Goal: Transaction & Acquisition: Purchase product/service

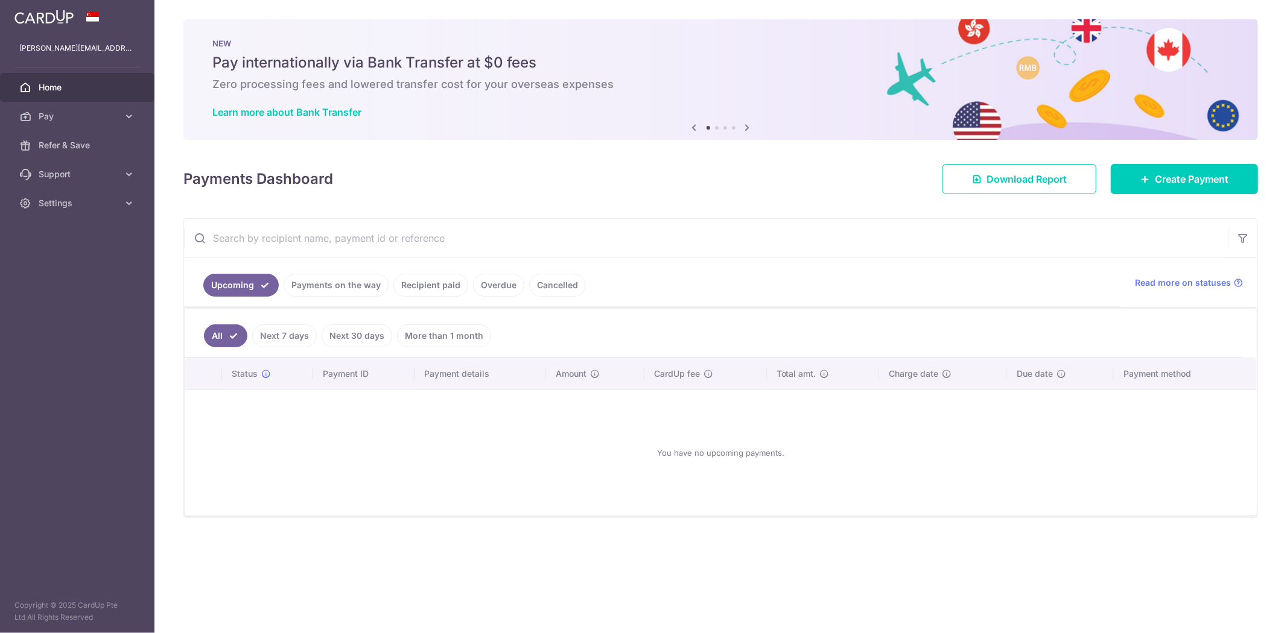
click at [337, 285] on link "Payments on the way" at bounding box center [336, 285] width 105 height 23
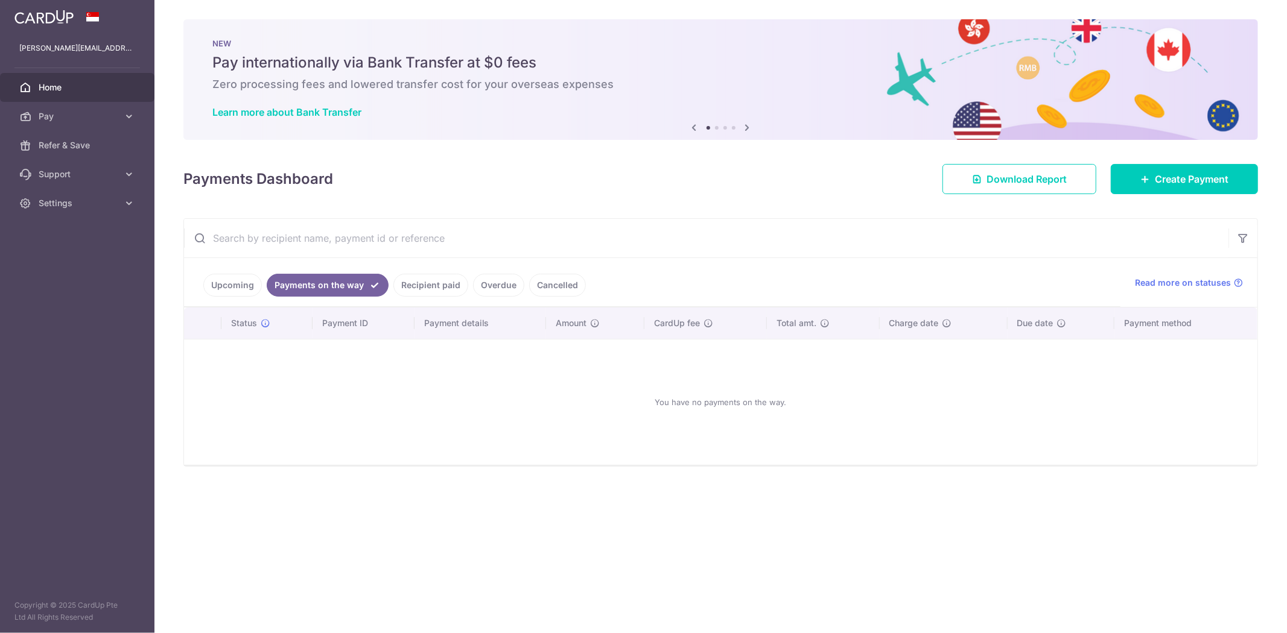
click at [224, 285] on link "Upcoming" at bounding box center [232, 285] width 59 height 23
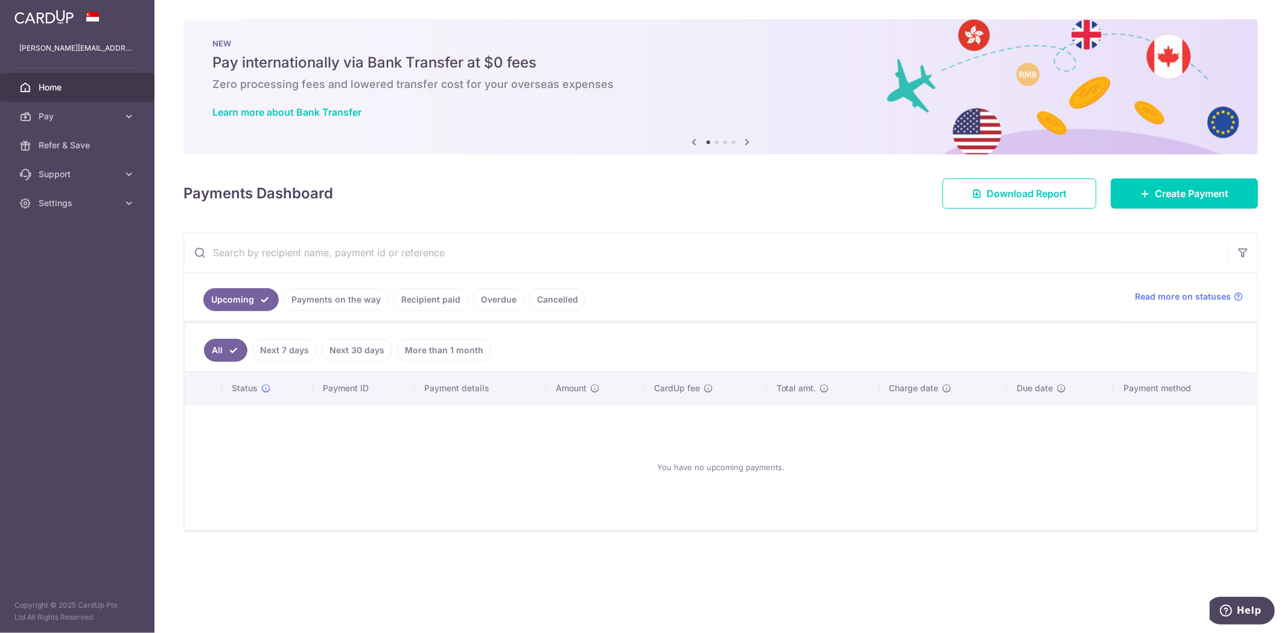
click at [433, 302] on link "Recipient paid" at bounding box center [430, 299] width 75 height 23
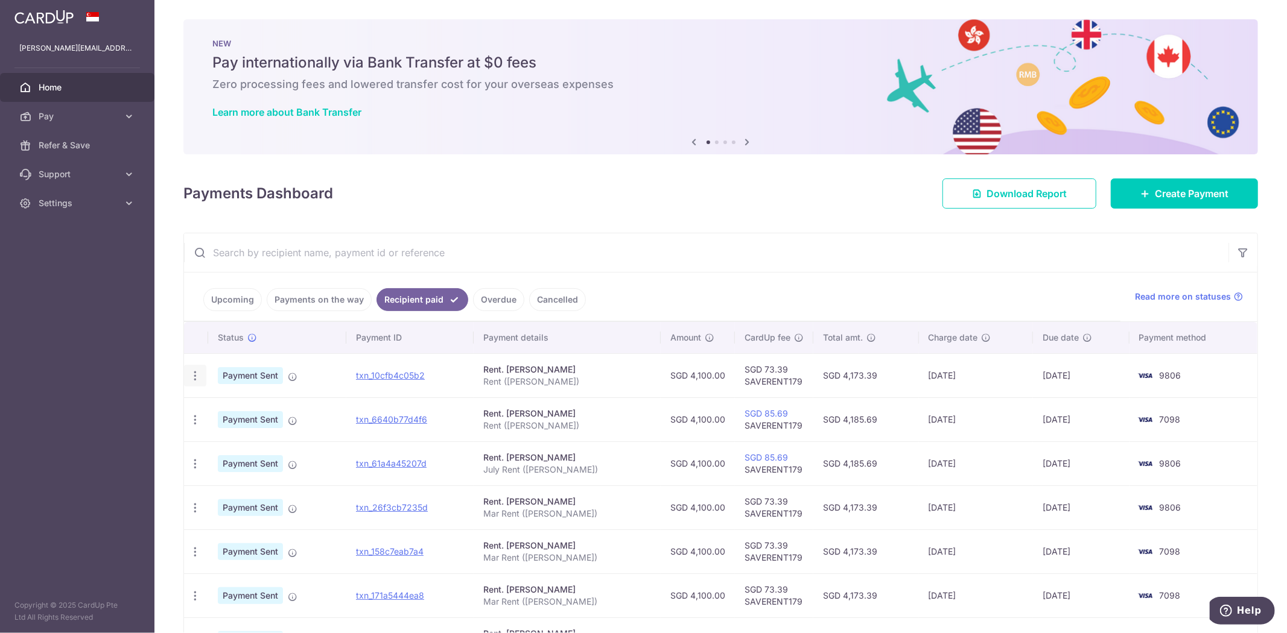
click at [198, 380] on icon "button" at bounding box center [195, 376] width 13 height 13
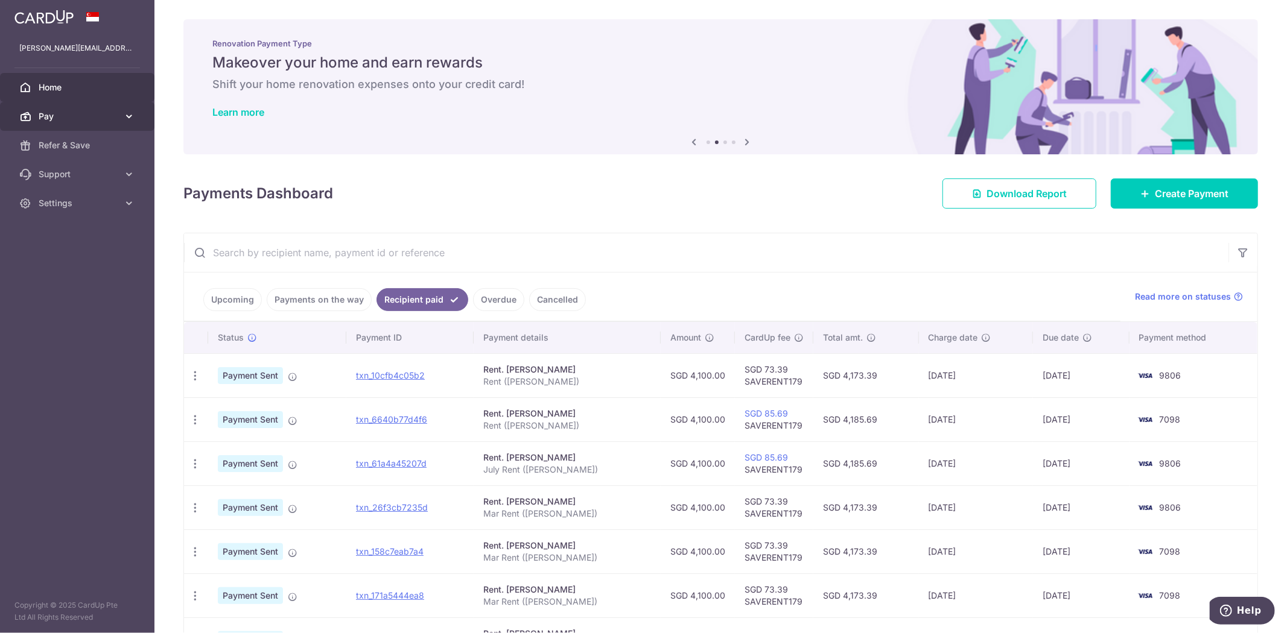
click at [87, 118] on span "Pay" at bounding box center [79, 116] width 80 height 12
click at [69, 148] on span "Payments" at bounding box center [79, 145] width 80 height 12
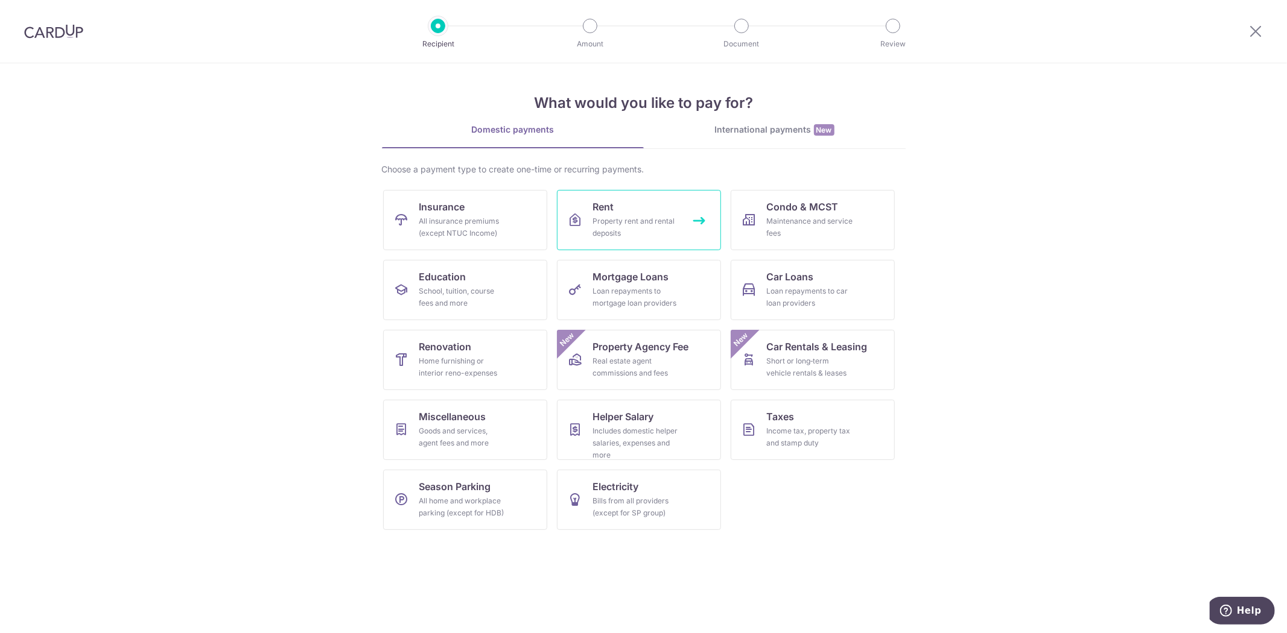
click at [610, 206] on span "Rent" at bounding box center [603, 207] width 21 height 14
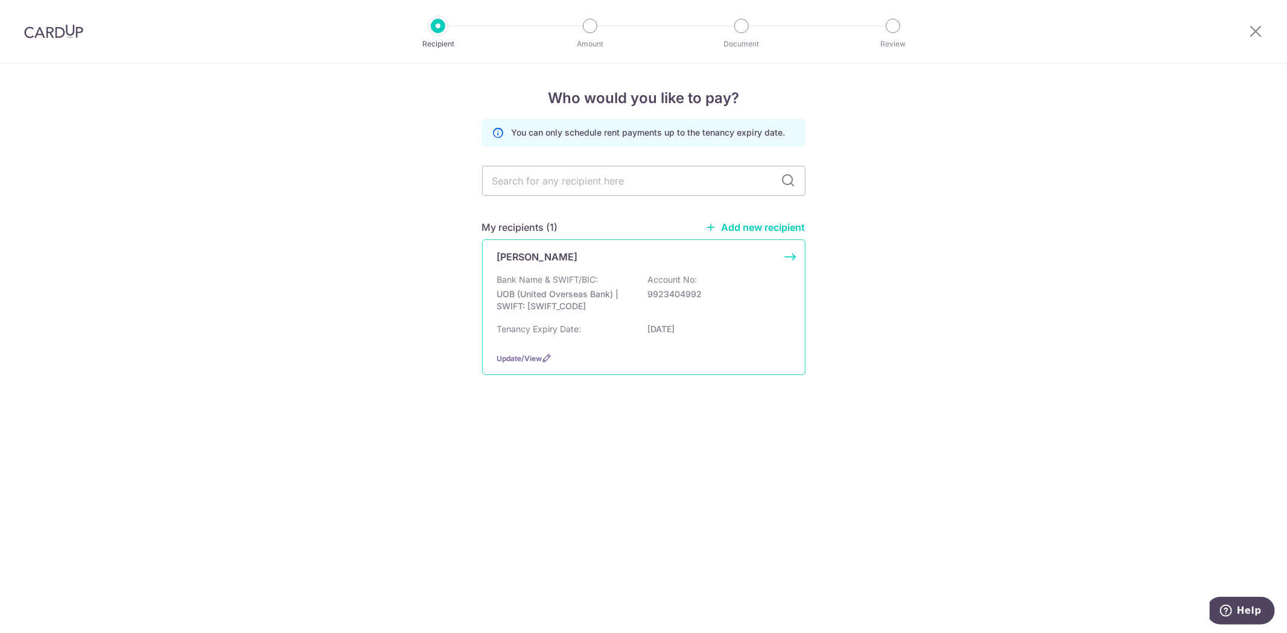
click at [587, 304] on p "UOB (United Overseas Bank) | SWIFT: UOVBSGSGXXX" at bounding box center [564, 300] width 135 height 24
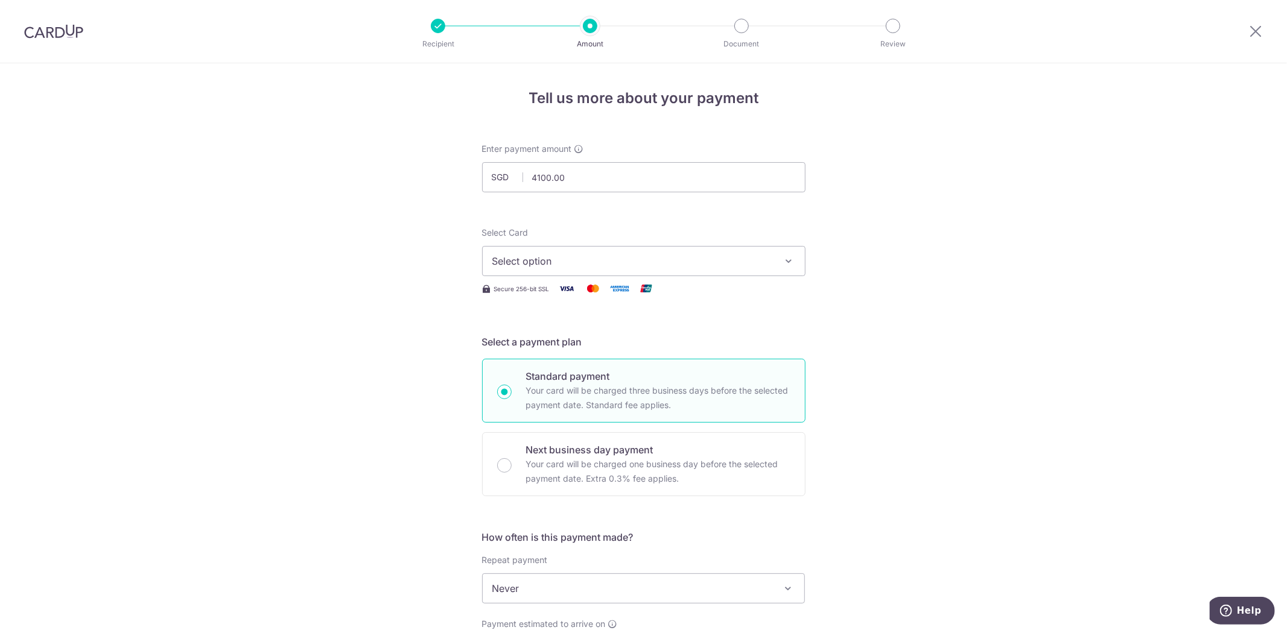
type input "4,100.00"
click at [531, 257] on span "Select option" at bounding box center [632, 261] width 281 height 14
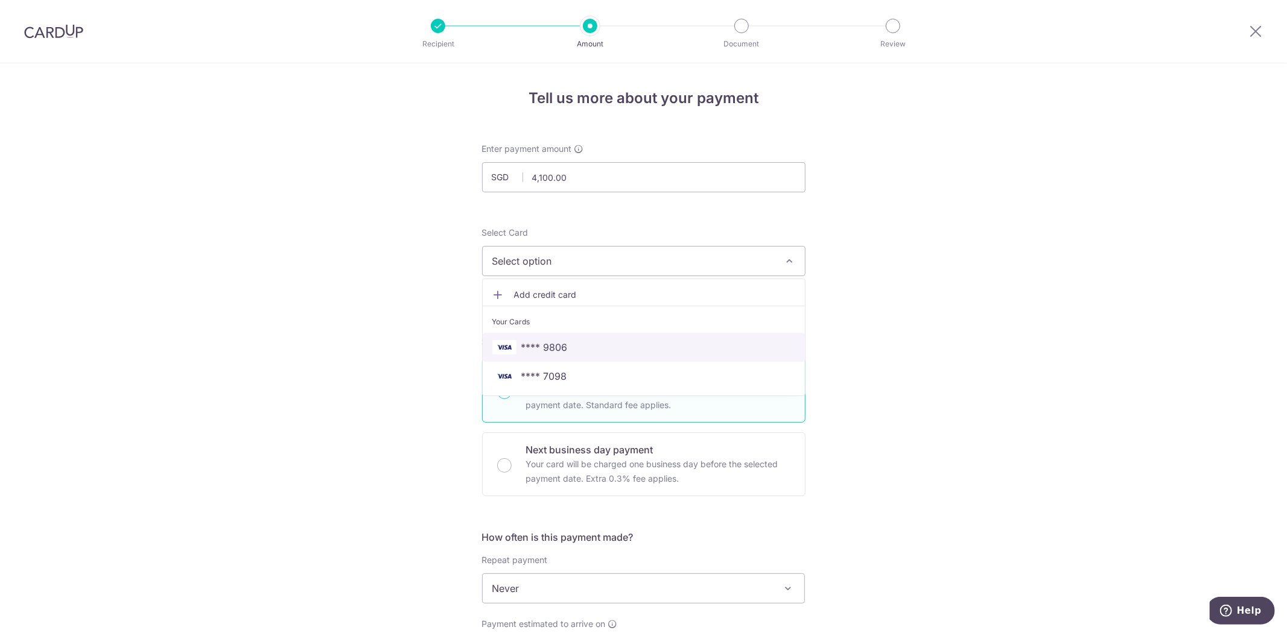
click at [598, 346] on span "**** 9806" at bounding box center [643, 347] width 303 height 14
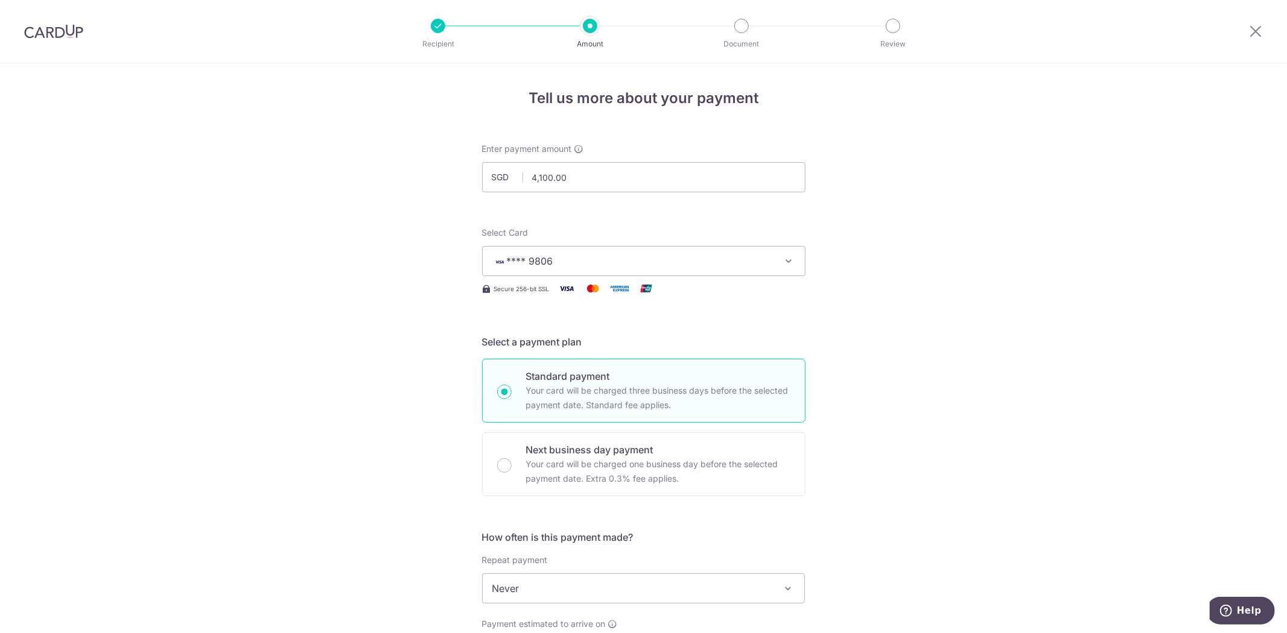
click at [1054, 359] on div "Tell us more about your payment Enter payment amount SGD 4,100.00 4100.00 Selec…" at bounding box center [643, 608] width 1287 height 1091
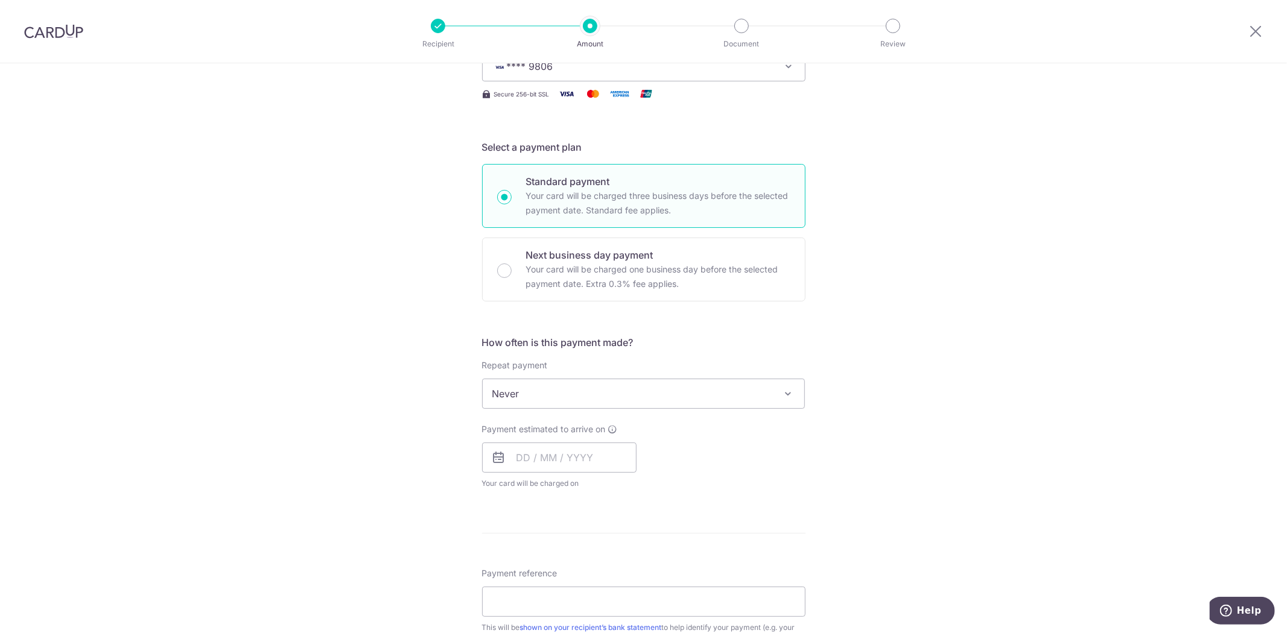
scroll to position [201, 0]
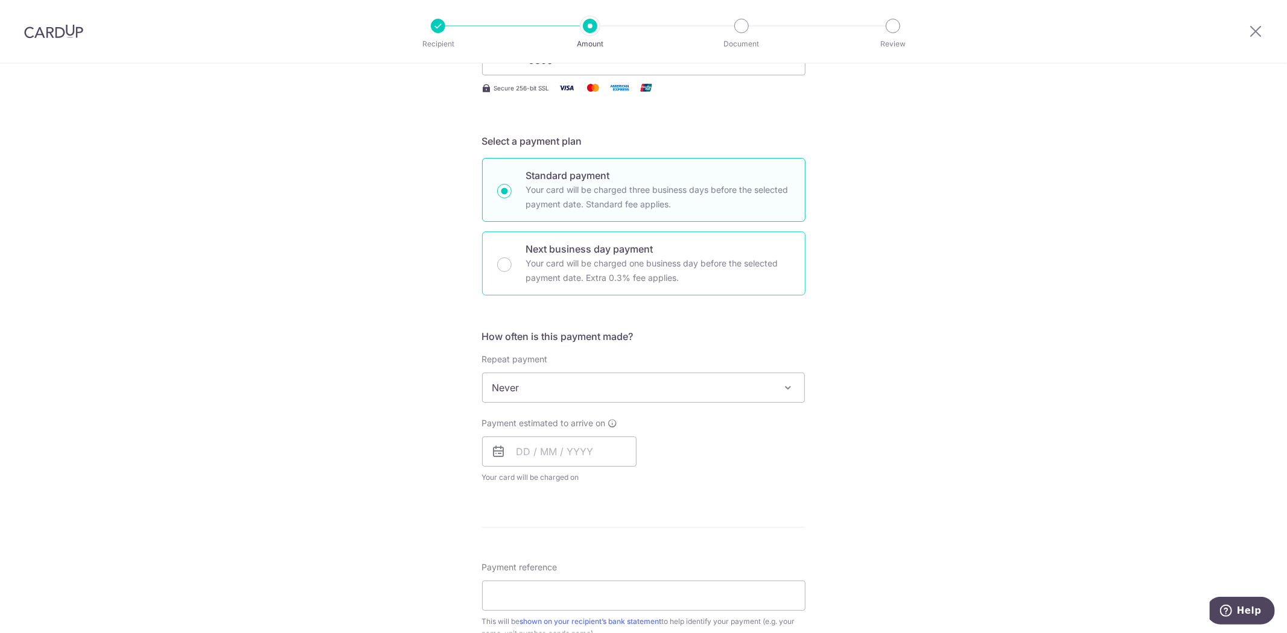
click at [588, 274] on p "Your card will be charged one business day before the selected payment date. Ex…" at bounding box center [658, 270] width 264 height 29
click at [512, 272] on input "Next business day payment Your card will be charged one business day before the…" at bounding box center [504, 265] width 14 height 14
radio input "false"
radio input "true"
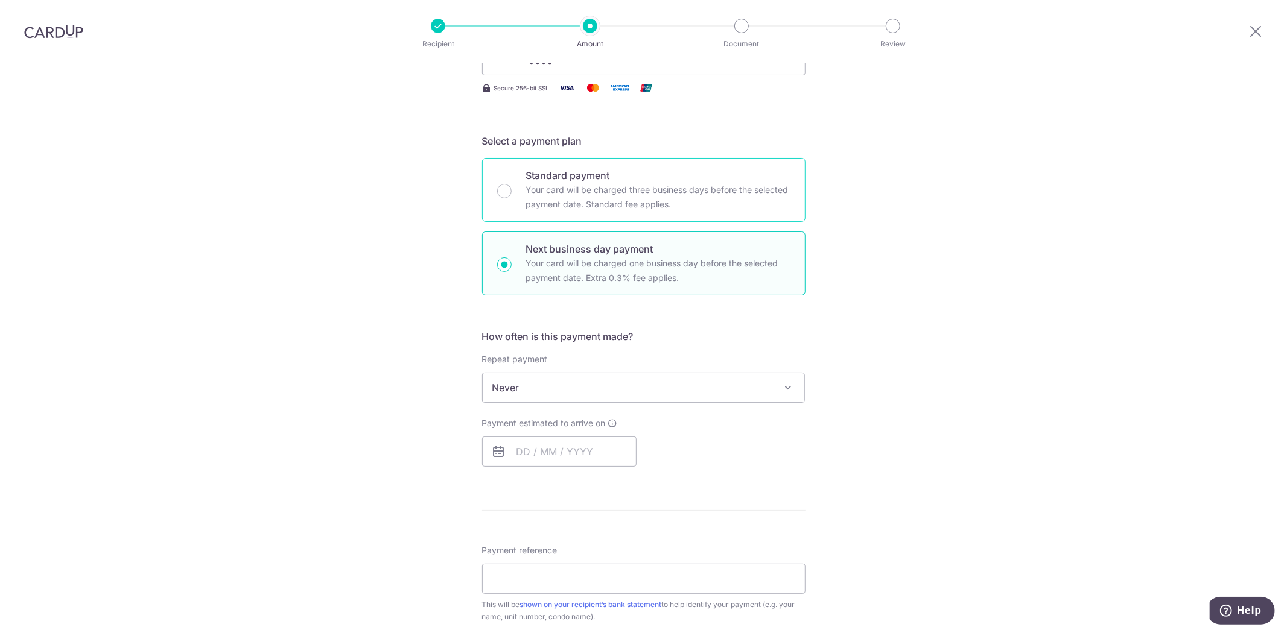
click at [600, 185] on p "Your card will be charged three business days before the selected payment date.…" at bounding box center [658, 197] width 264 height 29
click at [512, 185] on input "Standard payment Your card will be charged three business days before the selec…" at bounding box center [504, 191] width 14 height 14
radio input "true"
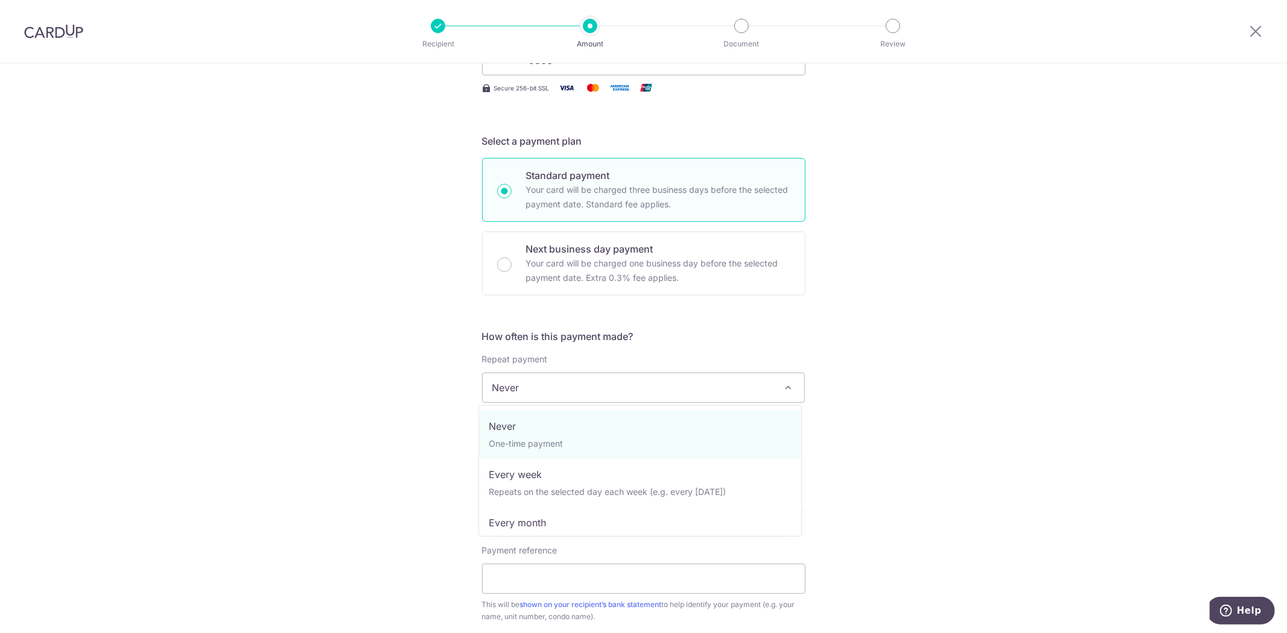
click at [614, 381] on span "Never" at bounding box center [644, 387] width 322 height 29
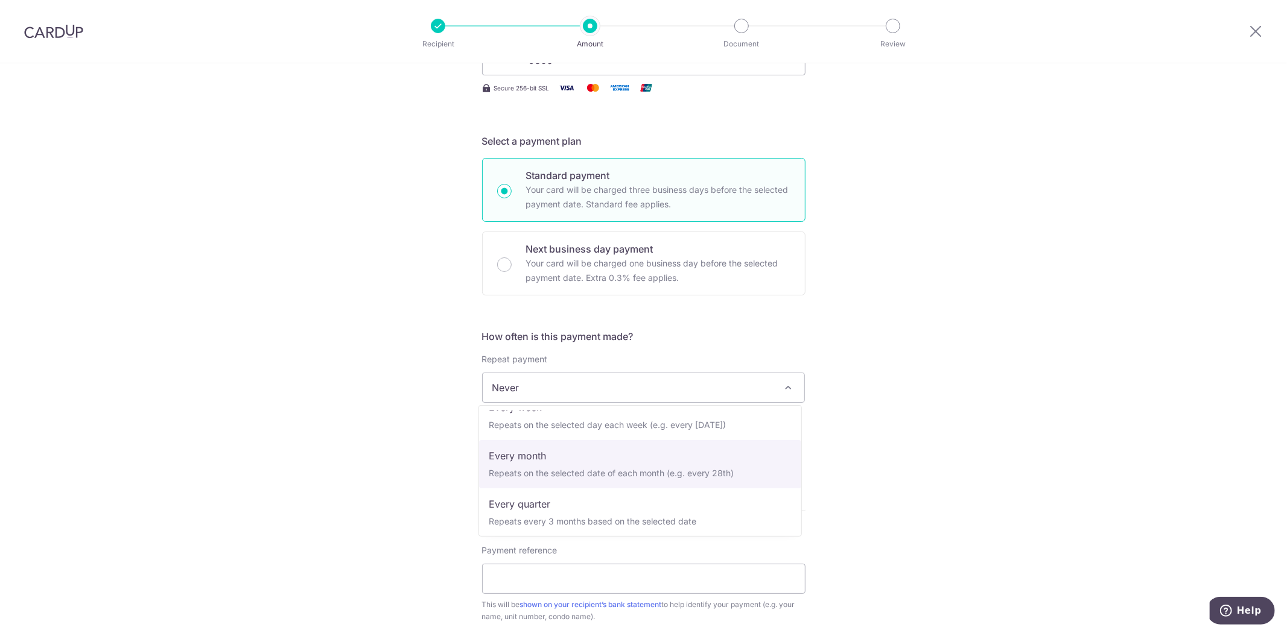
select select "3"
type input "[DATE]"
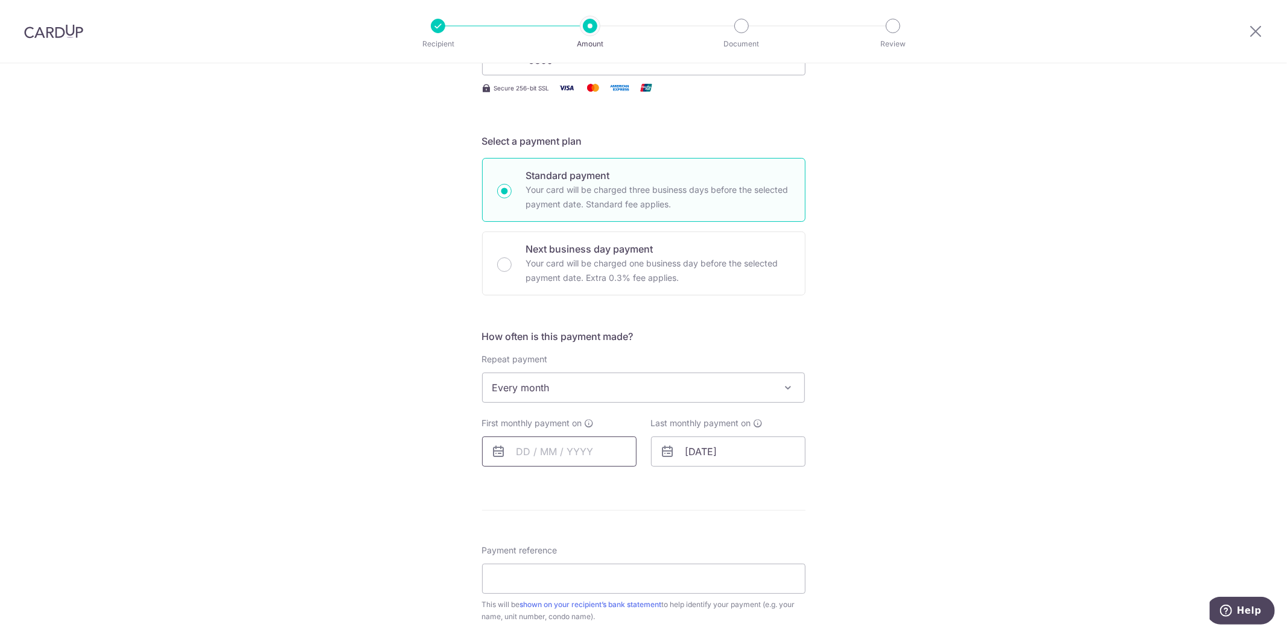
click at [568, 454] on input "text" at bounding box center [559, 452] width 154 height 30
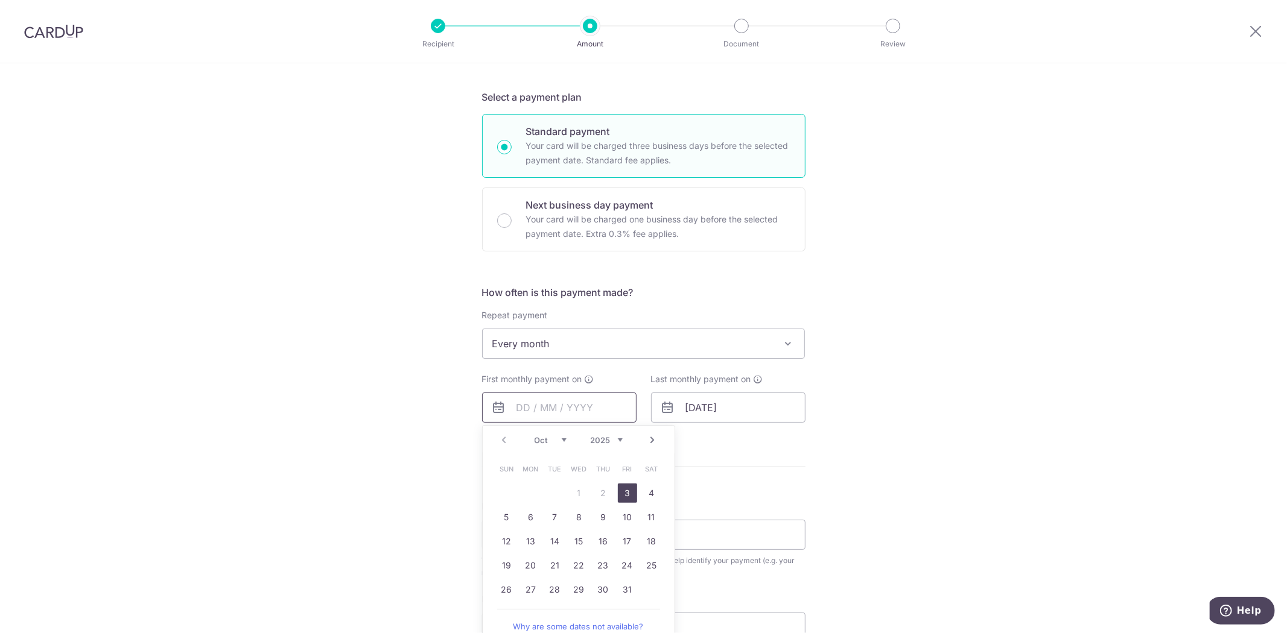
scroll to position [335, 0]
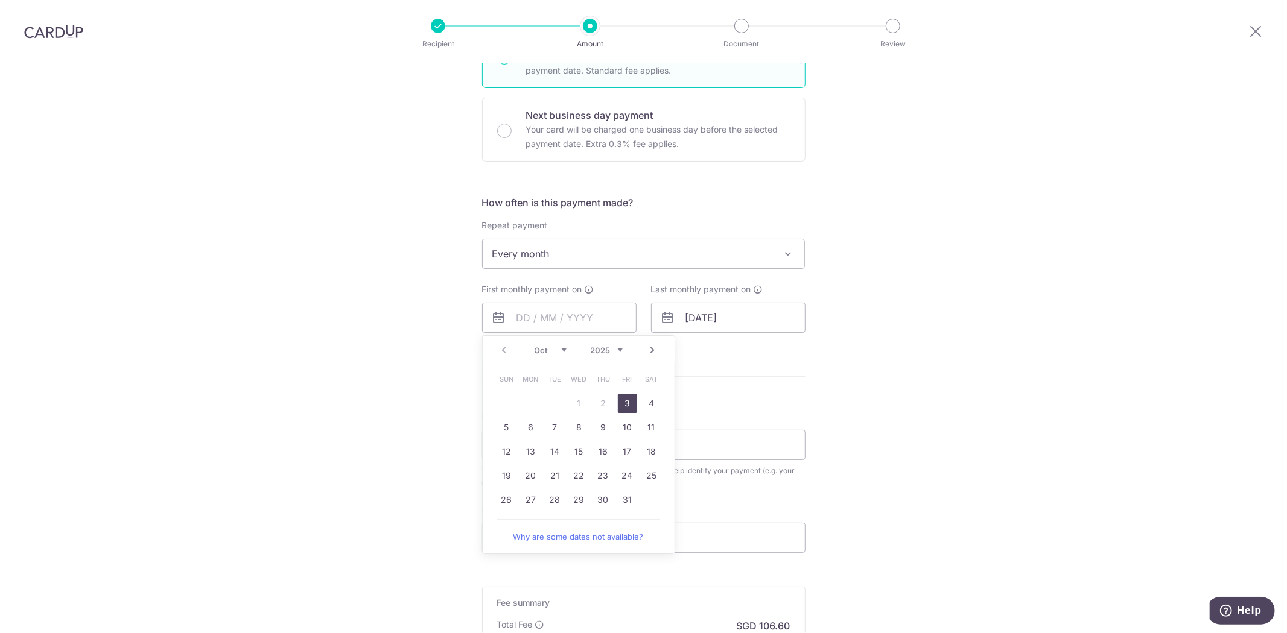
click at [618, 405] on link "3" at bounding box center [627, 403] width 19 height 19
type input "03/10/2025"
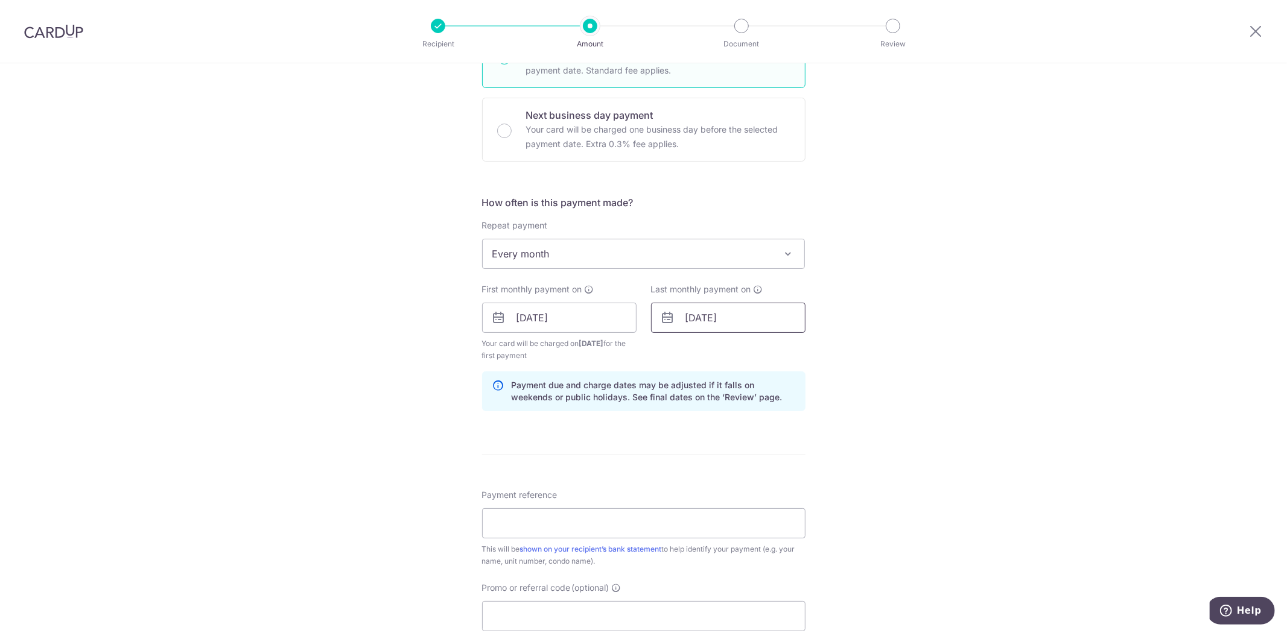
click at [709, 324] on input "28/08/2026" at bounding box center [728, 318] width 154 height 30
click at [785, 352] on select "2025 2026 2027 2028 2029 2030 2031 2032 2033 2034 2035" at bounding box center [776, 351] width 32 height 10
click at [775, 351] on select "2025 2026 2027 2028 2029 2030 2031 2032 2033 2034 2035" at bounding box center [776, 351] width 32 height 10
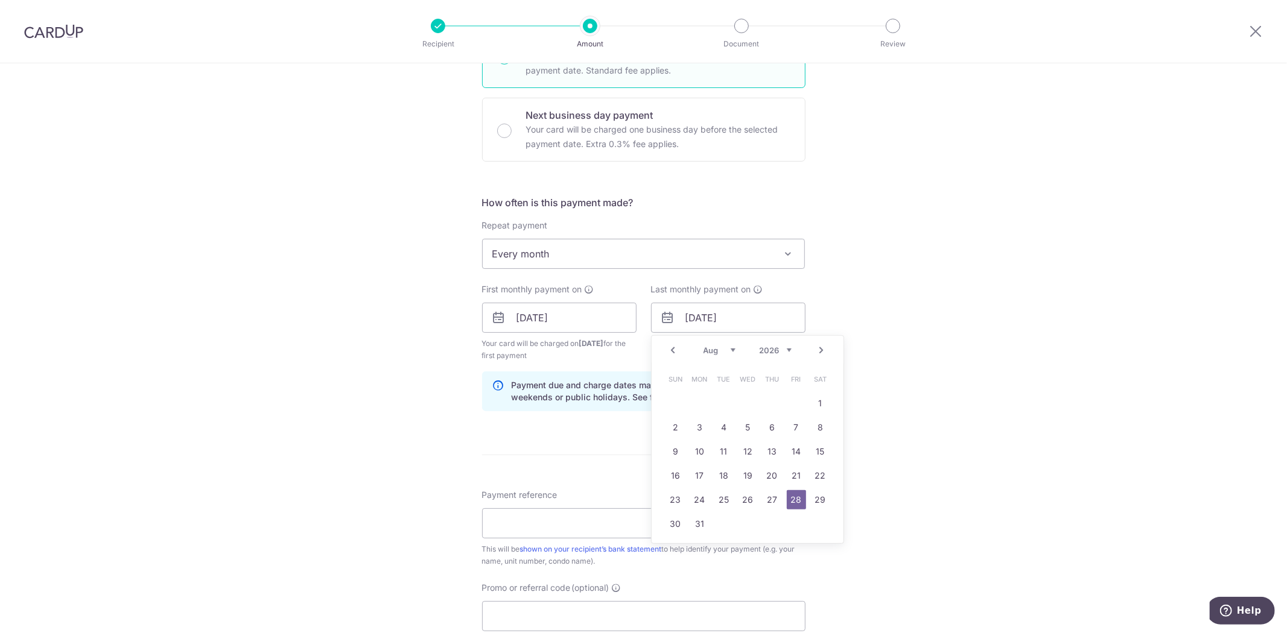
click at [528, 267] on span "Every month" at bounding box center [644, 253] width 322 height 29
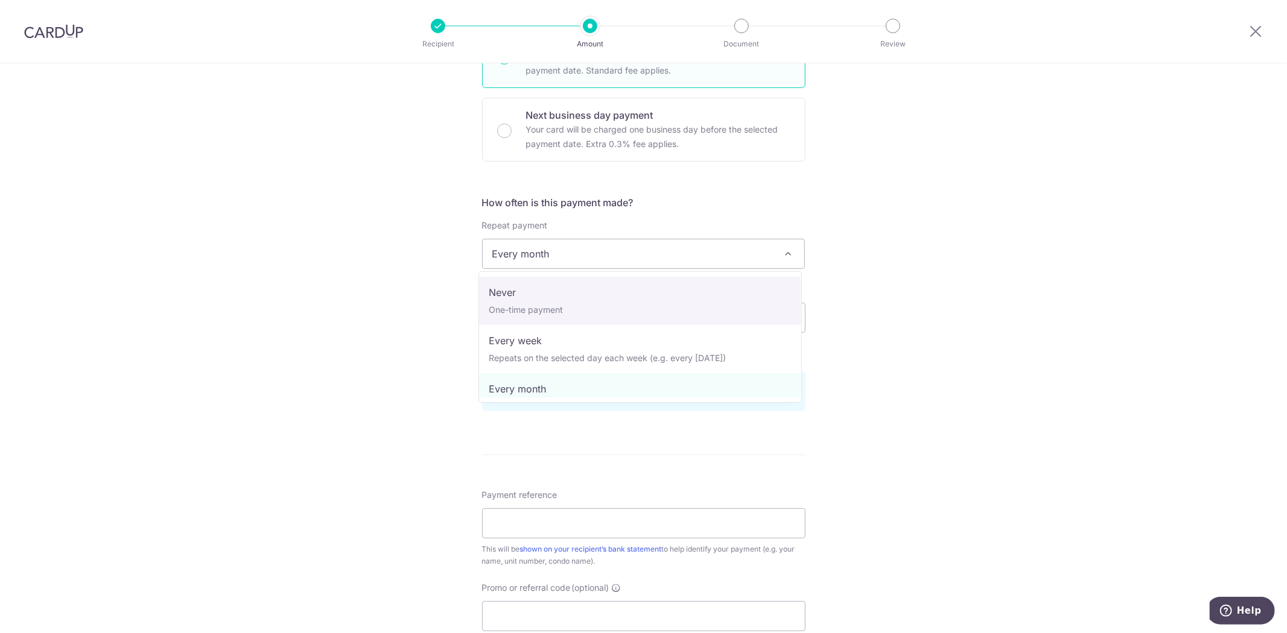
click at [864, 268] on div "Tell us more about your payment Enter payment amount SGD 4,100.00 4100.00 Selec…" at bounding box center [643, 305] width 1287 height 1153
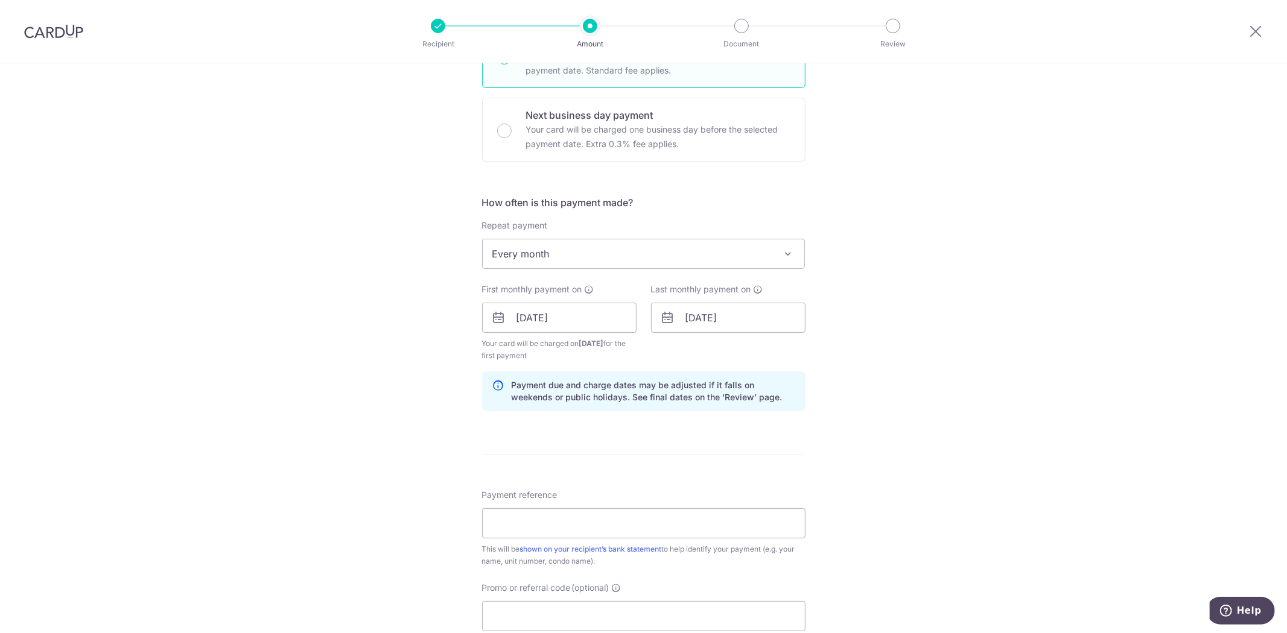
click at [668, 258] on span "Every month" at bounding box center [644, 253] width 322 height 29
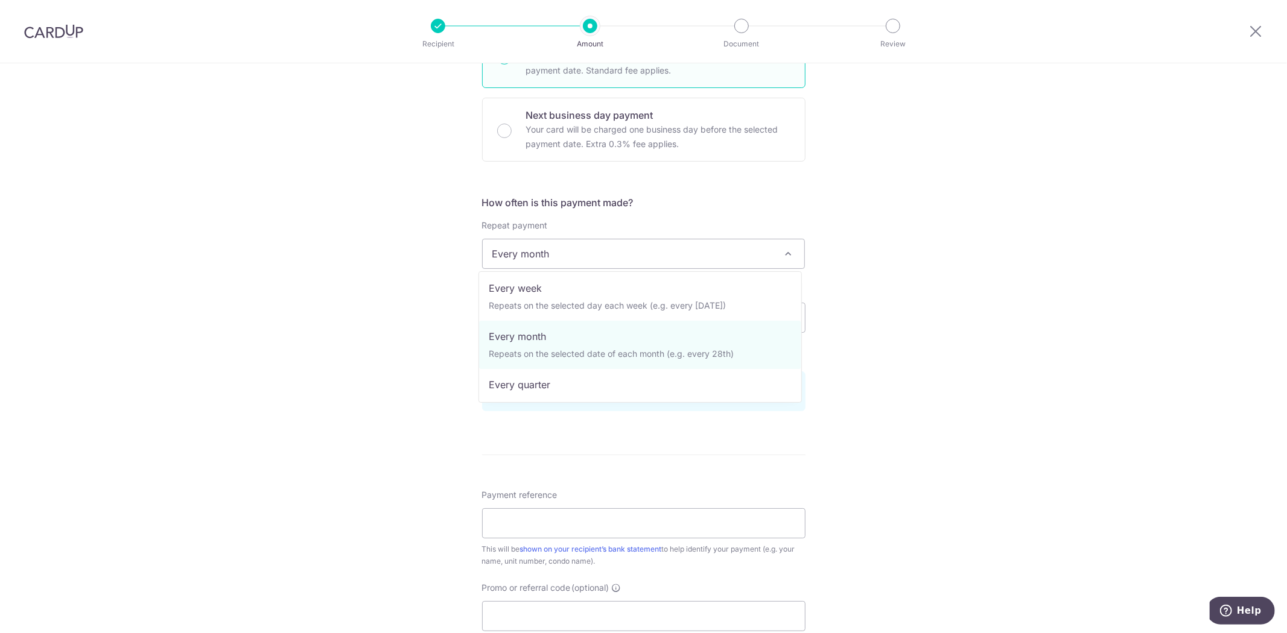
scroll to position [0, 0]
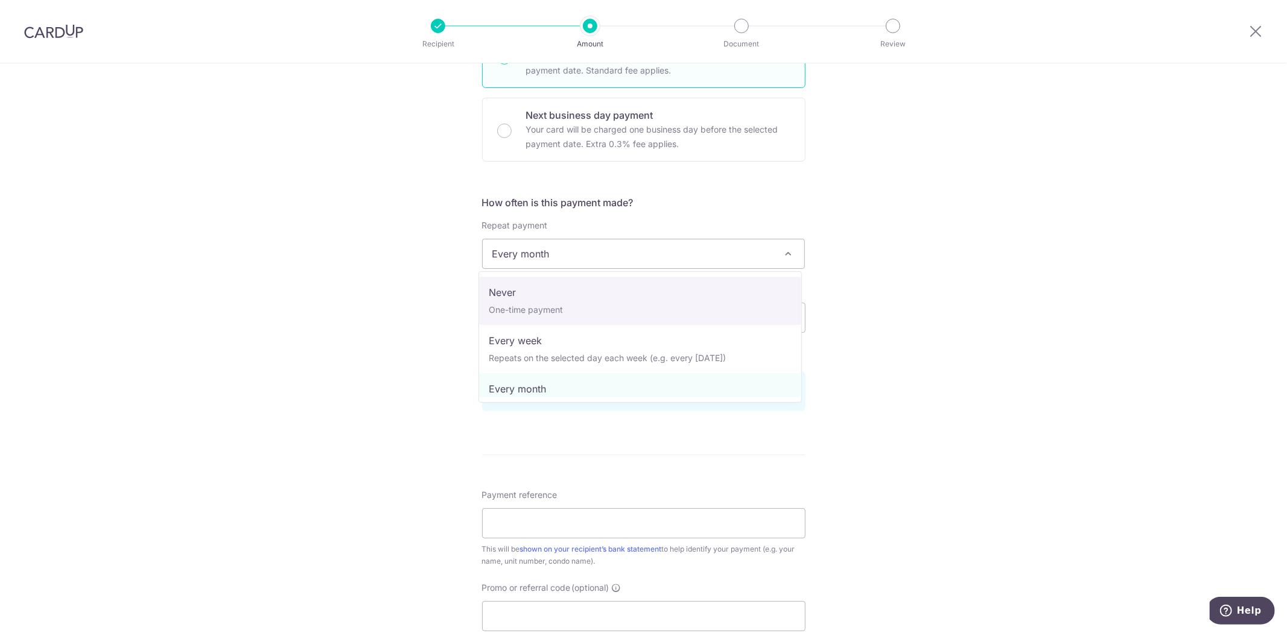
select select "1"
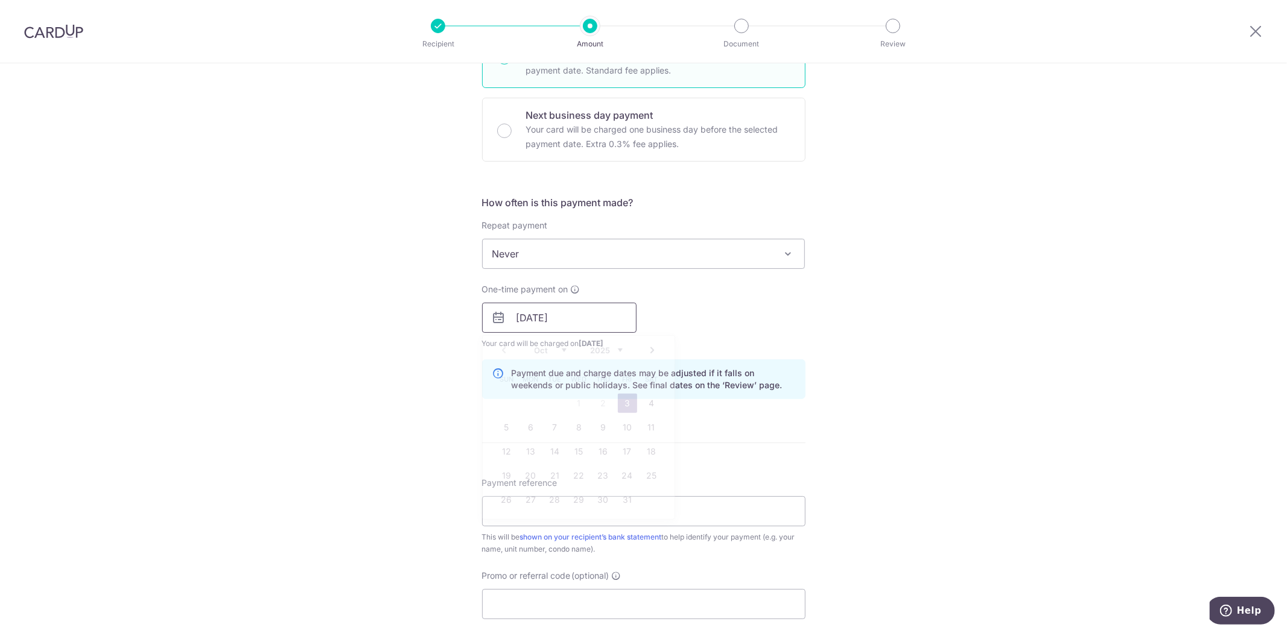
click at [606, 320] on input "03/10/2025" at bounding box center [559, 318] width 154 height 30
click at [598, 392] on table "Sun Mon Tue Wed Thu Fri Sat 1 2 3 4 5 6 7 8 9 10 11 12 13 14 15 16 17 18 19 20 …" at bounding box center [579, 439] width 169 height 145
click at [597, 396] on table "Sun Mon Tue Wed Thu Fri Sat 1 2 3 4 5 6 7 8 9 10 11 12 13 14 15 16 17 18 19 20 …" at bounding box center [579, 439] width 169 height 145
click at [598, 261] on span "Never" at bounding box center [644, 253] width 322 height 29
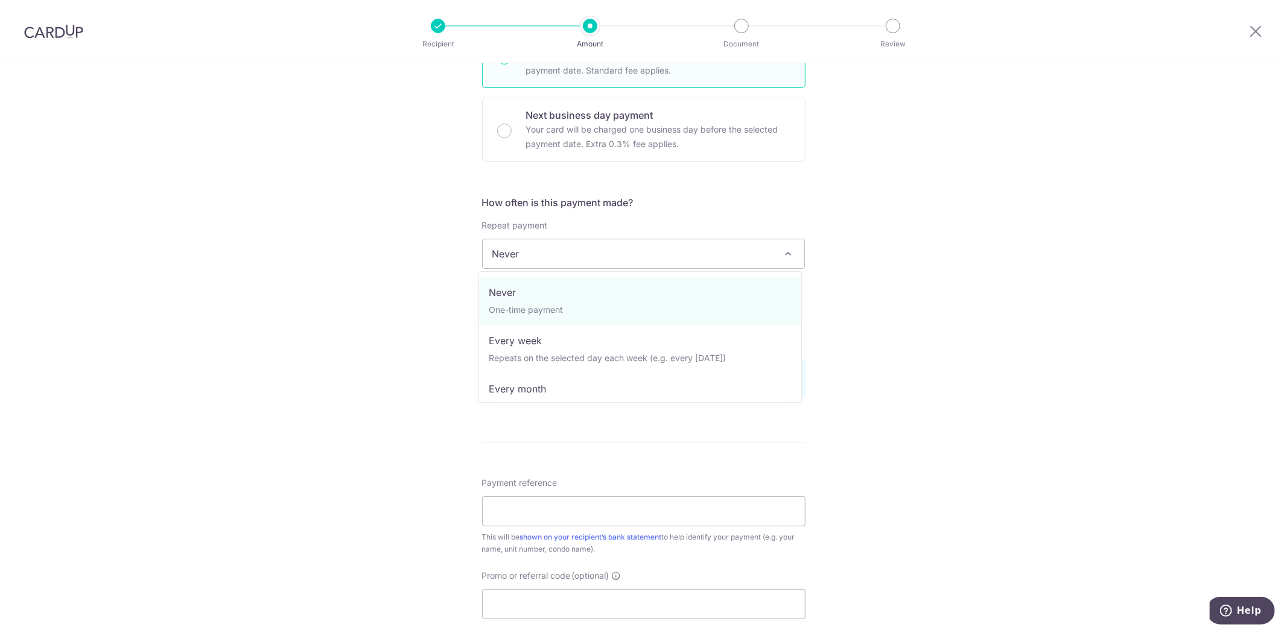
click at [801, 297] on ul "Never One-time payment Every week Repeats on the selected day each week (e.g. e…" at bounding box center [640, 337] width 322 height 121
click at [858, 280] on div "Tell us more about your payment Enter payment amount SGD 4,100.00 4100.00 Selec…" at bounding box center [643, 299] width 1287 height 1141
click at [750, 262] on span "Never" at bounding box center [644, 253] width 322 height 29
click at [745, 258] on span "Never" at bounding box center [644, 253] width 322 height 29
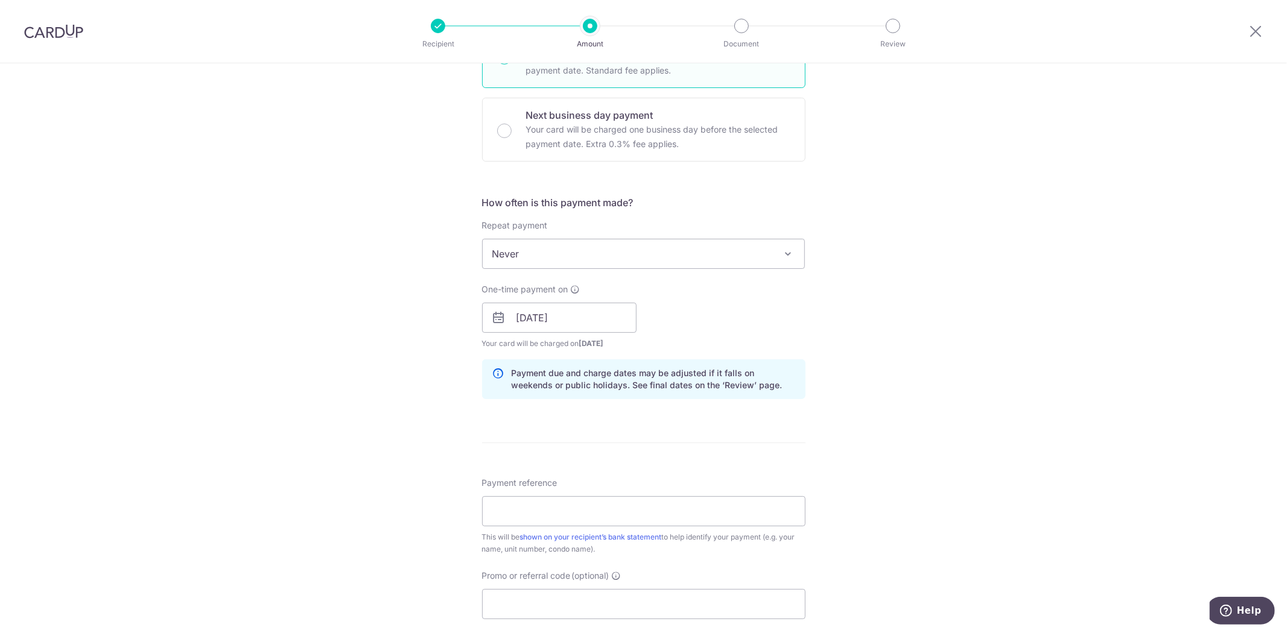
click at [745, 258] on span "Never" at bounding box center [644, 253] width 322 height 29
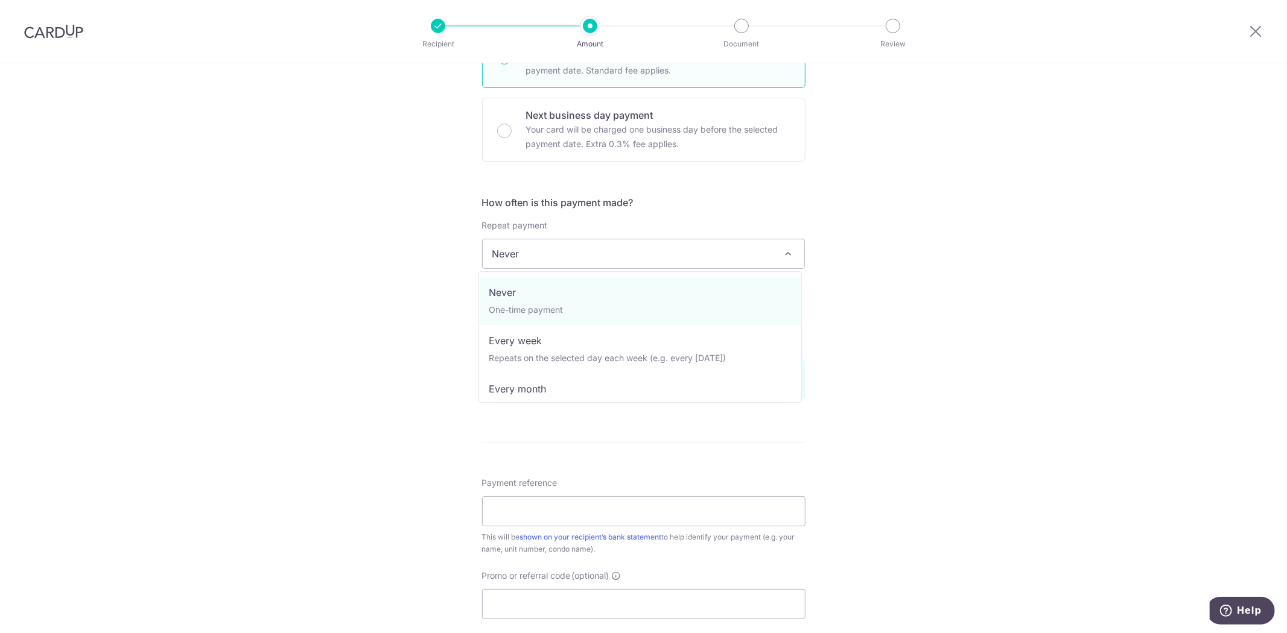
click at [745, 258] on span "Never" at bounding box center [644, 253] width 322 height 29
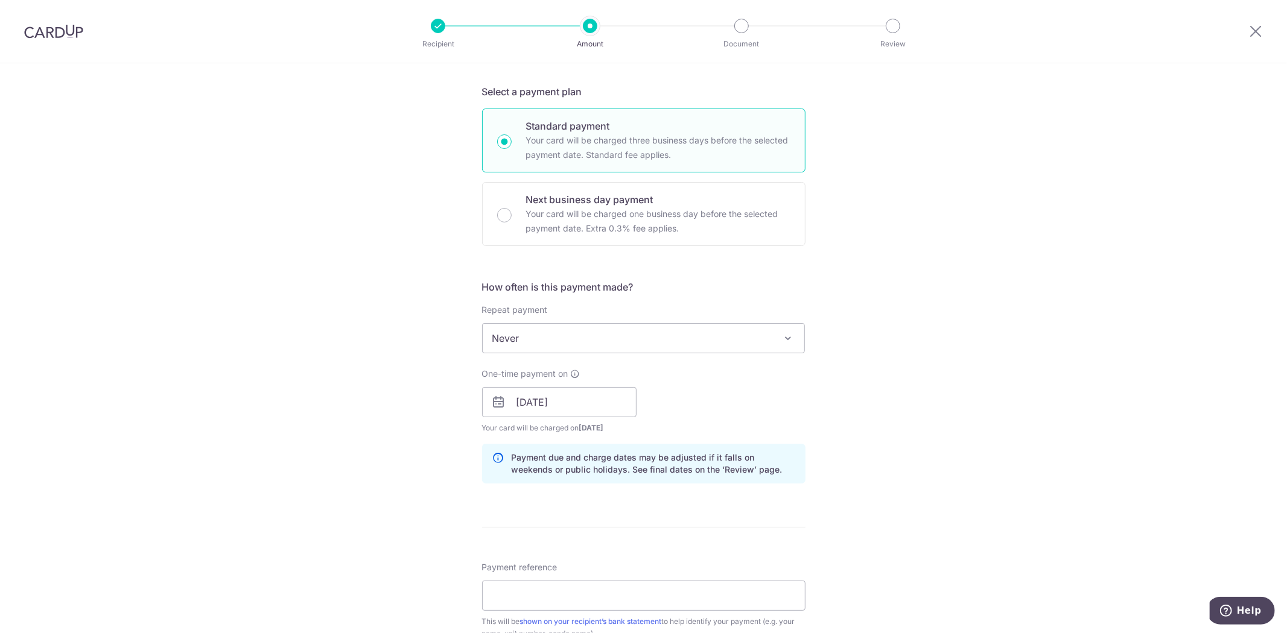
scroll to position [201, 0]
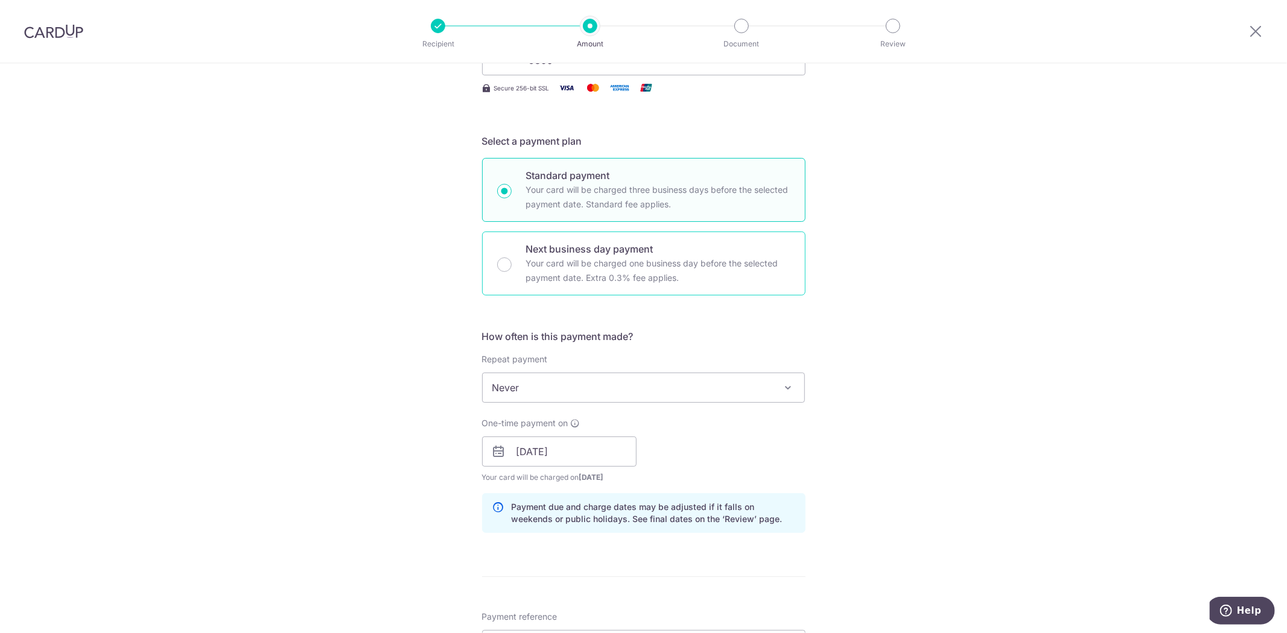
click at [624, 290] on div "Next business day payment Your card will be charged one business day before the…" at bounding box center [643, 264] width 323 height 64
click at [642, 384] on span "Never" at bounding box center [644, 387] width 322 height 29
click at [581, 270] on p "Your card will be charged one business day before the selected payment date. Ex…" at bounding box center [658, 270] width 264 height 29
click at [512, 270] on input "Next business day payment Your card will be charged one business day before the…" at bounding box center [504, 265] width 14 height 14
click at [499, 259] on input "Next business day payment Your card will be charged one business day before the…" at bounding box center [504, 265] width 14 height 14
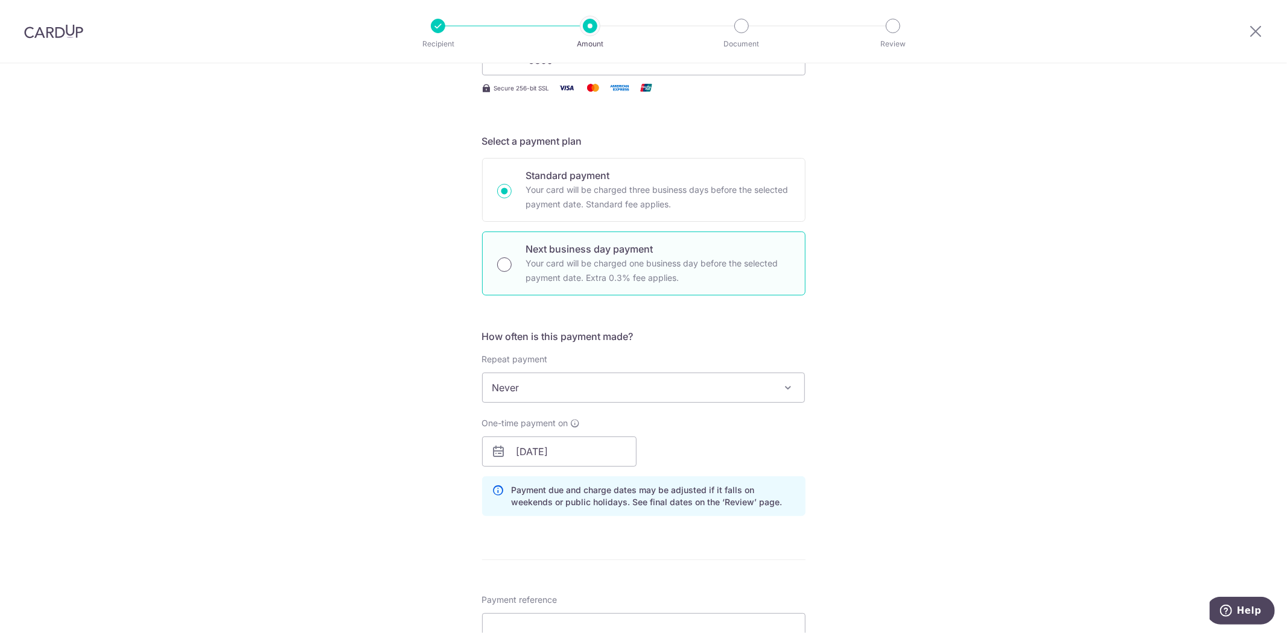
radio input "false"
radio input "true"
click at [499, 262] on input "Next business day payment Your card will be charged one business day before the…" at bounding box center [504, 265] width 14 height 14
radio input "true"
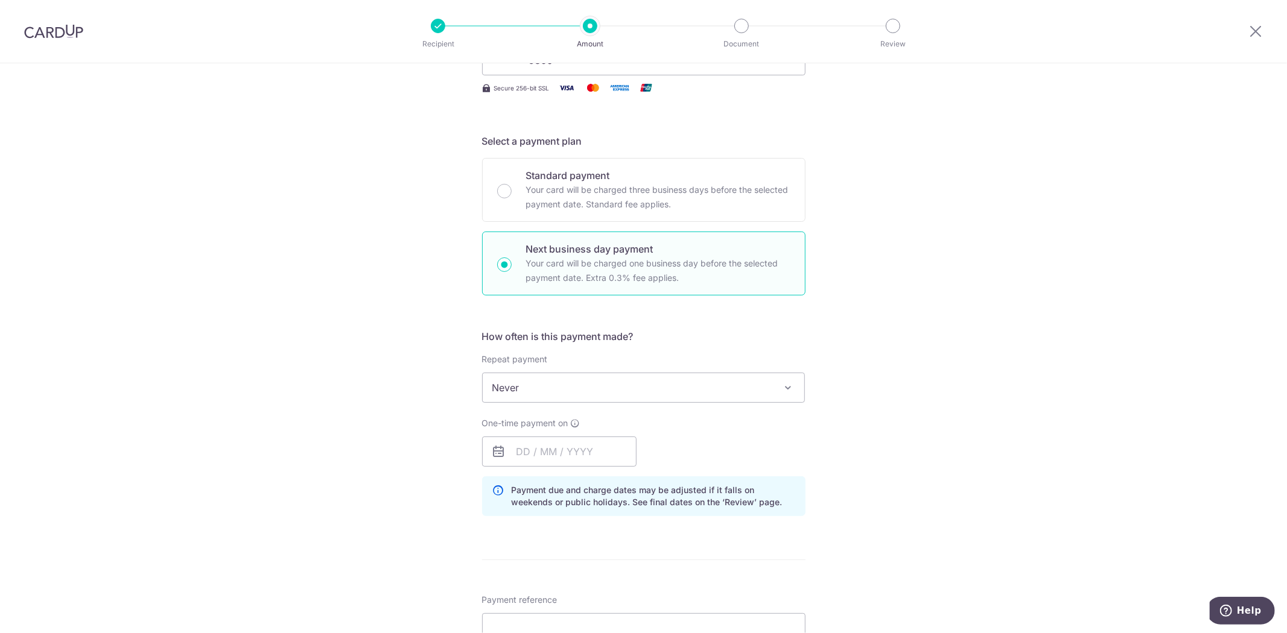
click at [535, 387] on span "Never" at bounding box center [644, 387] width 322 height 29
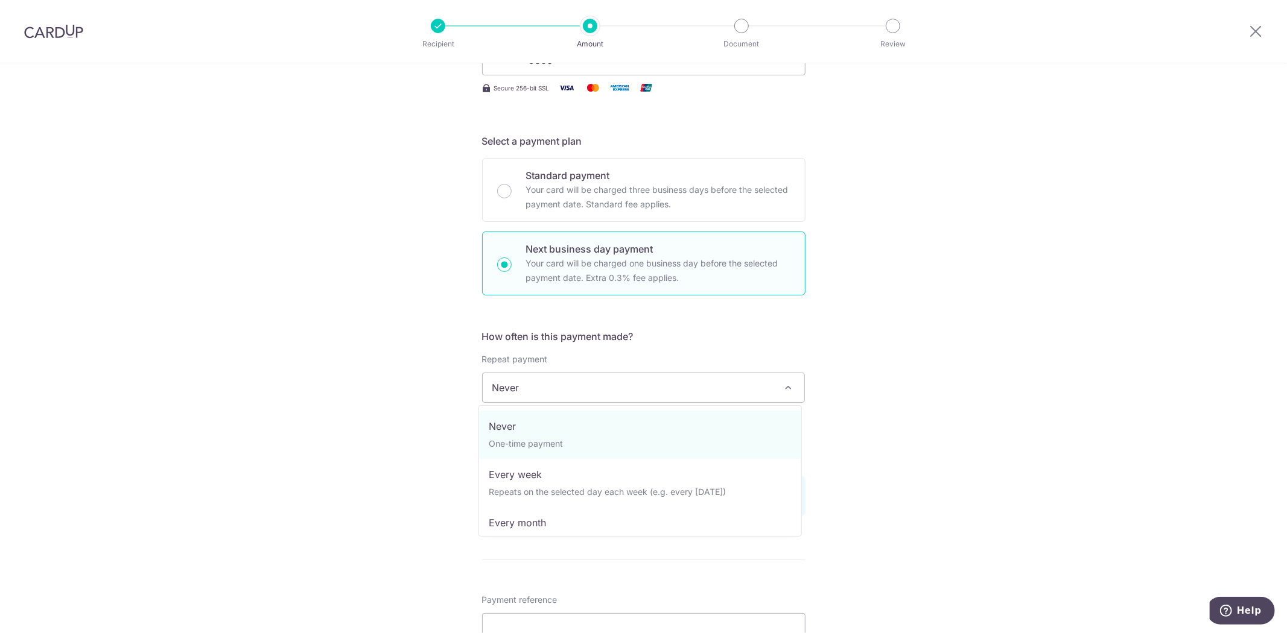
click at [331, 336] on div "Tell us more about your payment Enter payment amount SGD 4,100.00 4100.00 Selec…" at bounding box center [643, 453] width 1287 height 1182
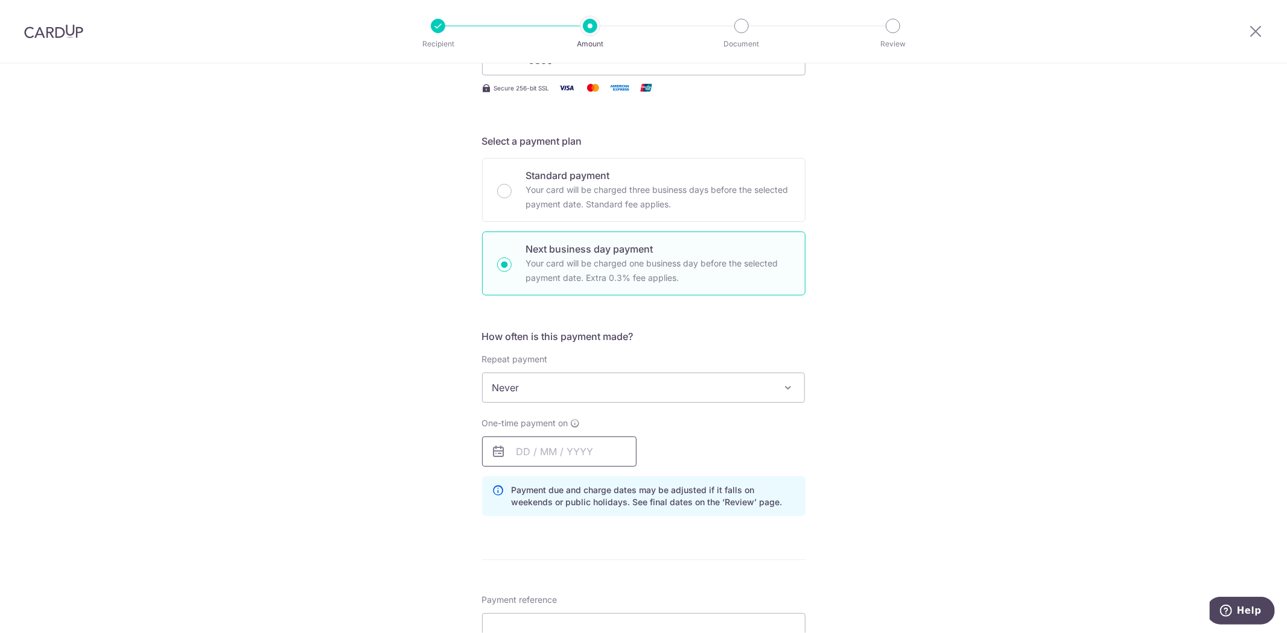
click at [531, 462] on input "text" at bounding box center [559, 452] width 154 height 30
click at [576, 539] on link "1" at bounding box center [578, 537] width 19 height 19
type input "01/10/2025"
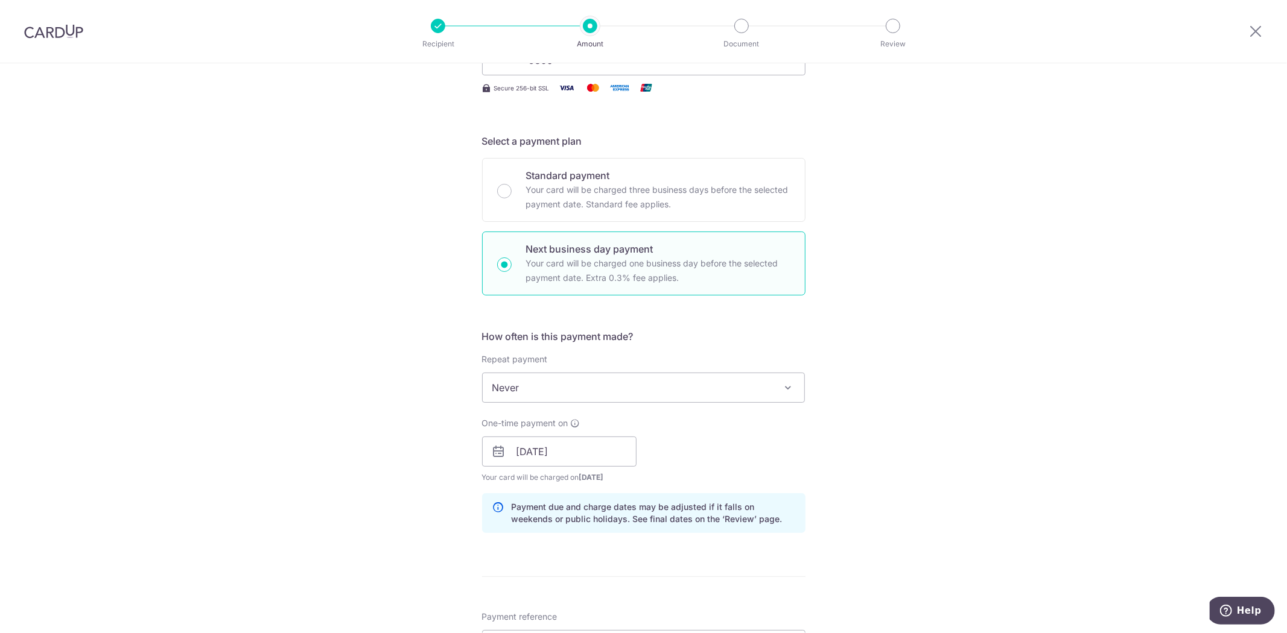
click at [703, 396] on span "Never" at bounding box center [644, 387] width 322 height 29
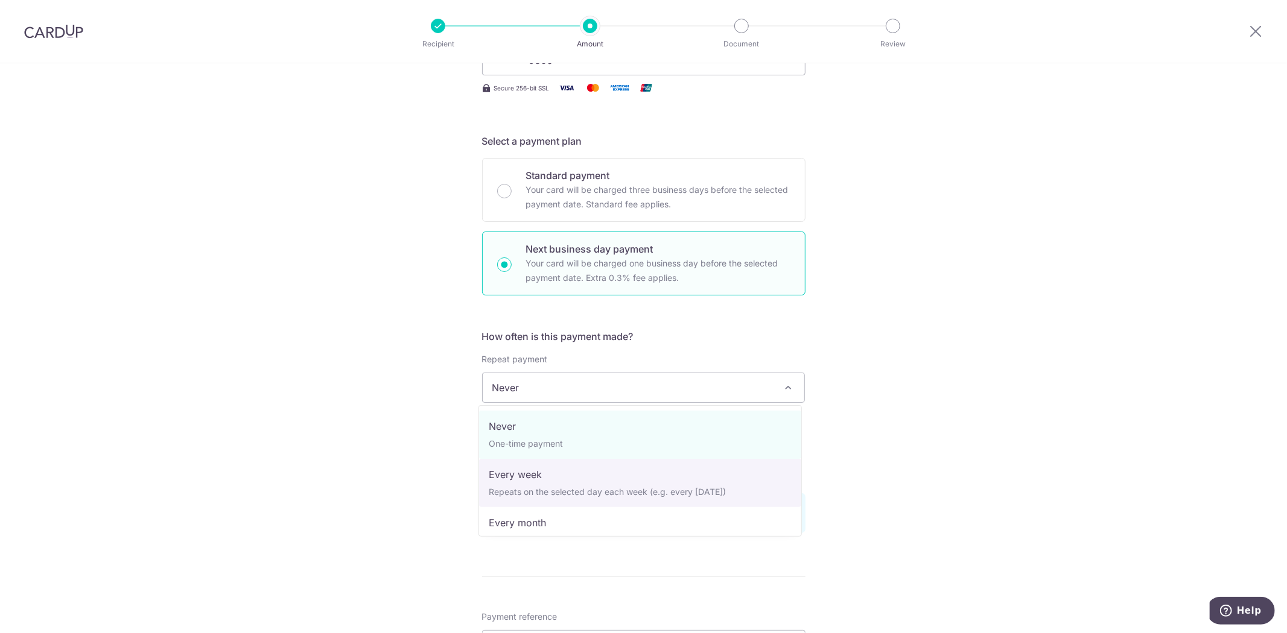
select select "2"
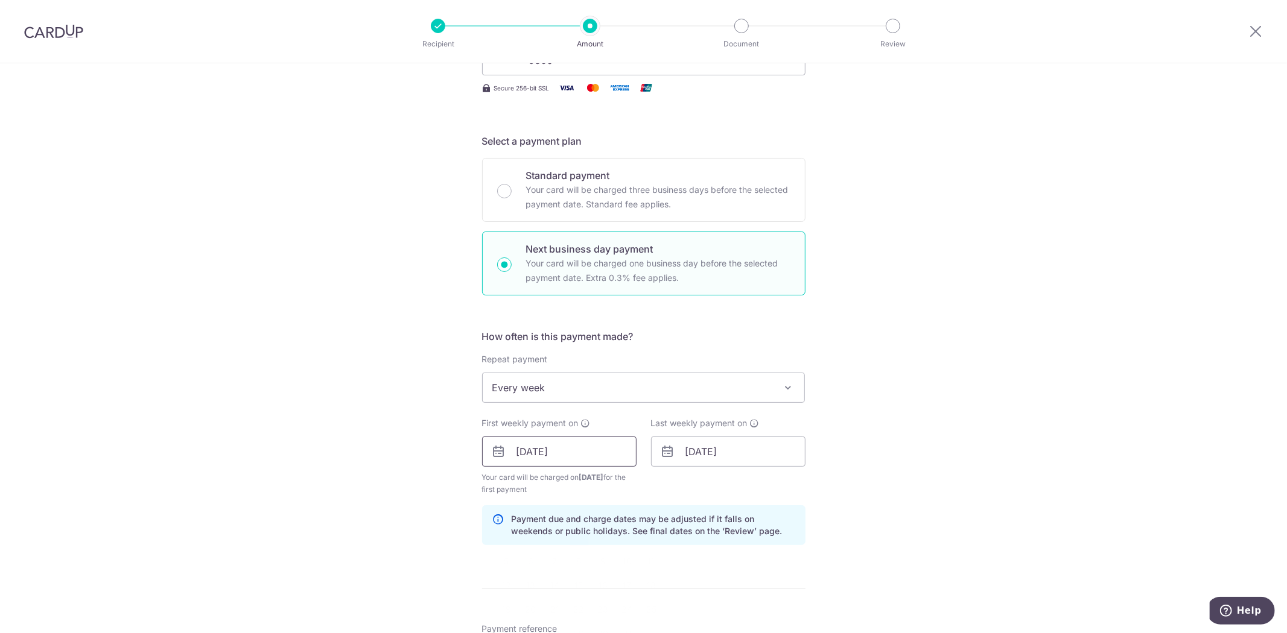
click at [589, 459] on input "01/10/2025" at bounding box center [559, 452] width 154 height 30
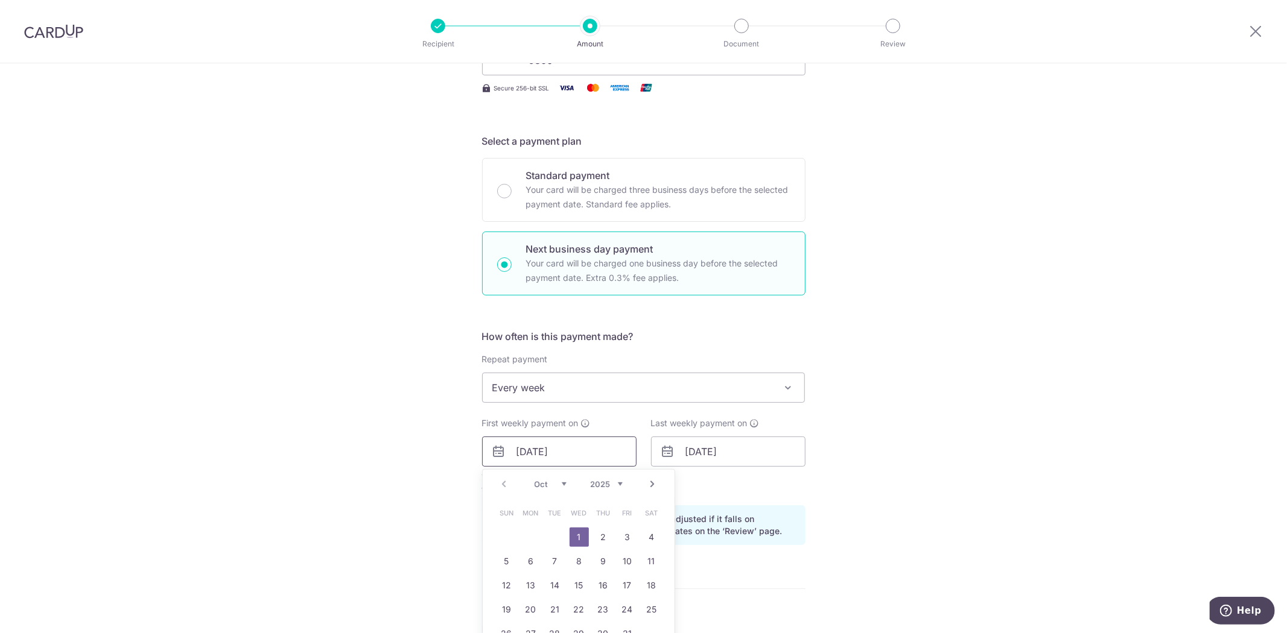
drag, startPoint x: 582, startPoint y: 458, endPoint x: 577, endPoint y: 429, distance: 30.1
click at [582, 458] on input "01/10/2025" at bounding box center [559, 452] width 154 height 30
click at [593, 449] on input "01/10/2025" at bounding box center [559, 452] width 154 height 30
click at [602, 258] on p "Your card will be charged one business day before the selected payment date. Ex…" at bounding box center [658, 270] width 264 height 29
click at [512, 258] on input "Next business day payment Your card will be charged one business day before the…" at bounding box center [504, 265] width 14 height 14
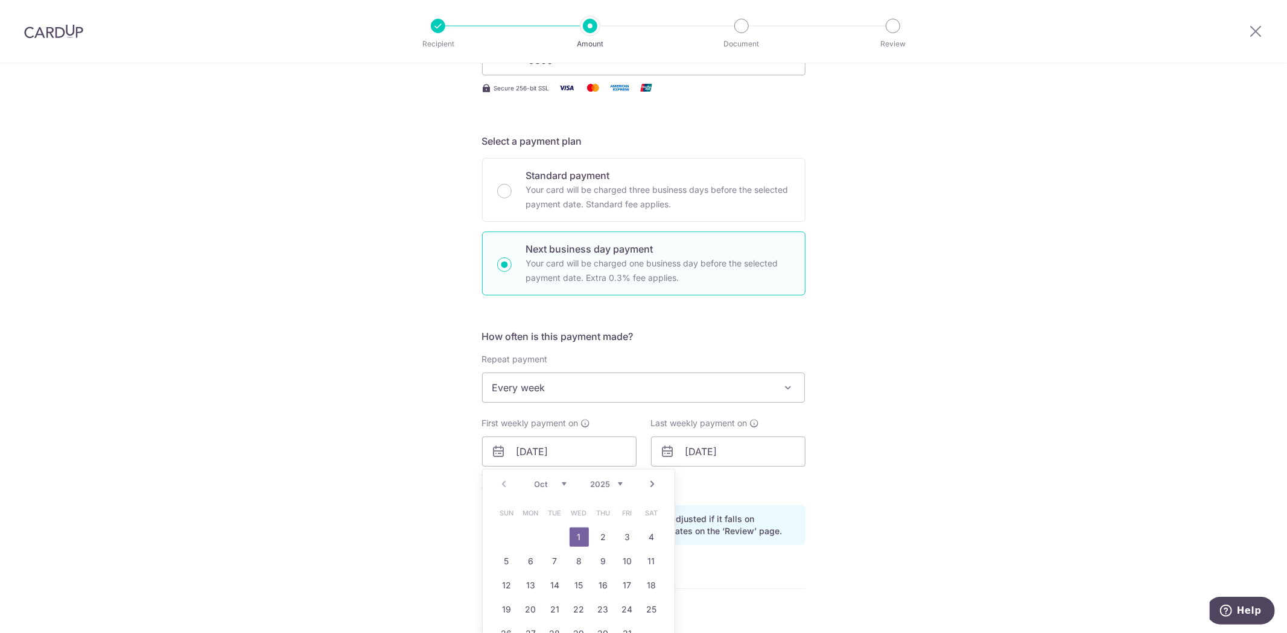
radio input "true"
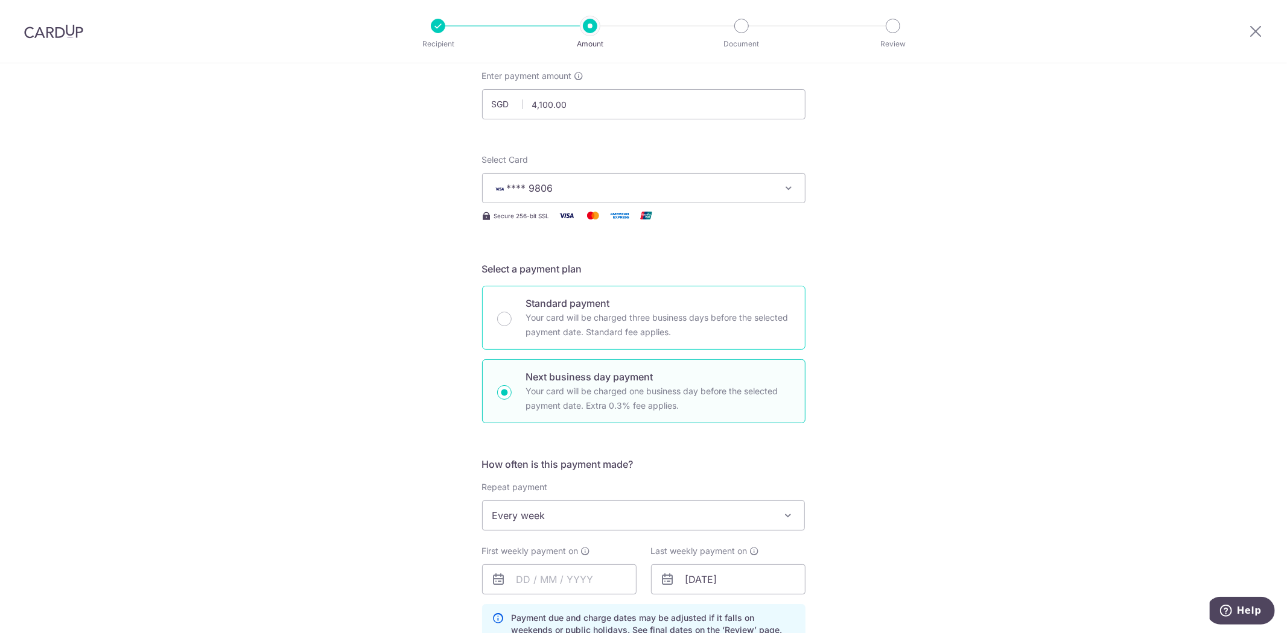
scroll to position [67, 0]
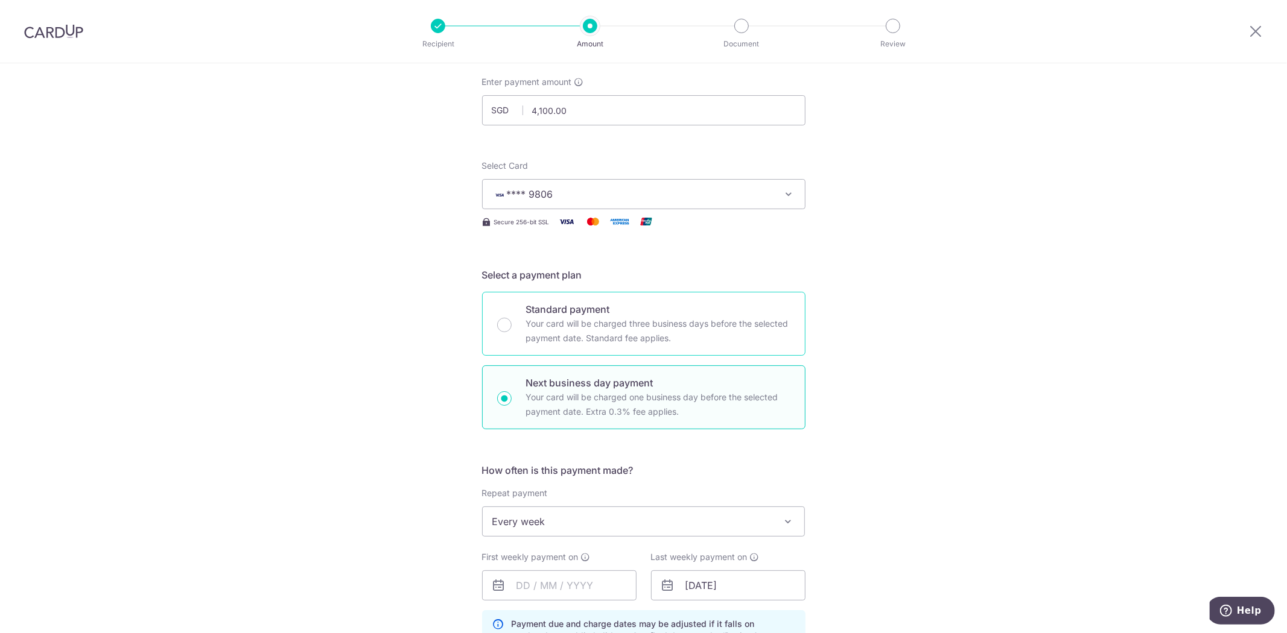
click at [709, 335] on p "Your card will be charged three business days before the selected payment date.…" at bounding box center [658, 331] width 264 height 29
click at [512, 332] on input "Standard payment Your card will be charged three business days before the selec…" at bounding box center [504, 325] width 14 height 14
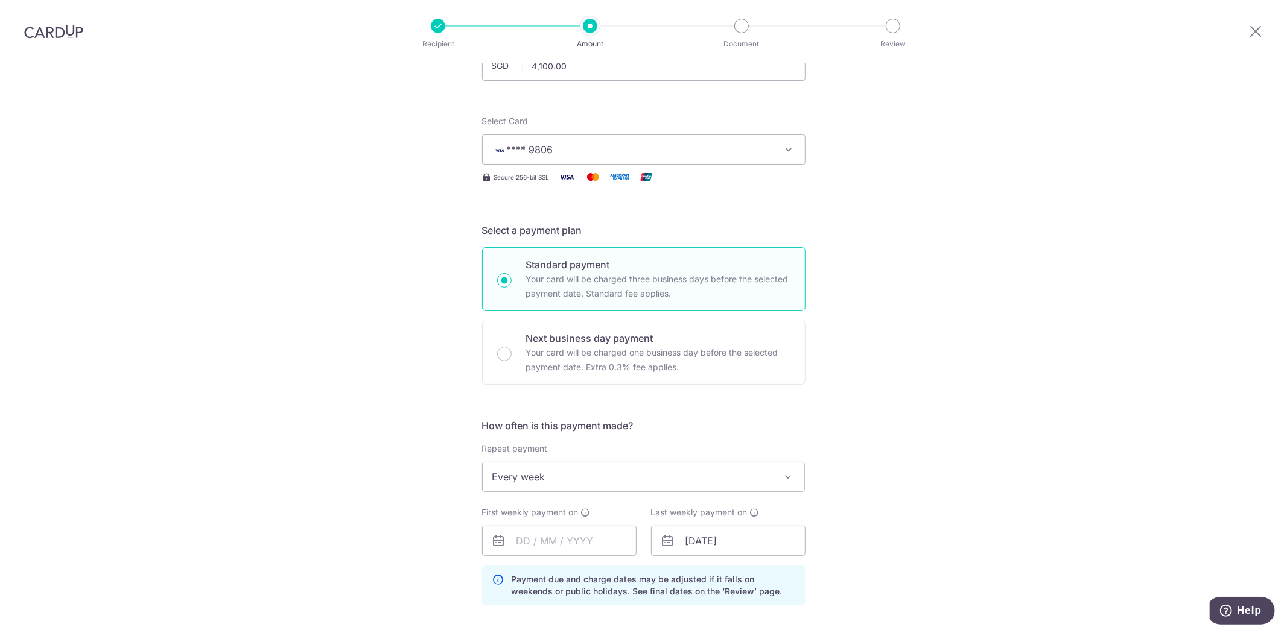
scroll to position [134, 0]
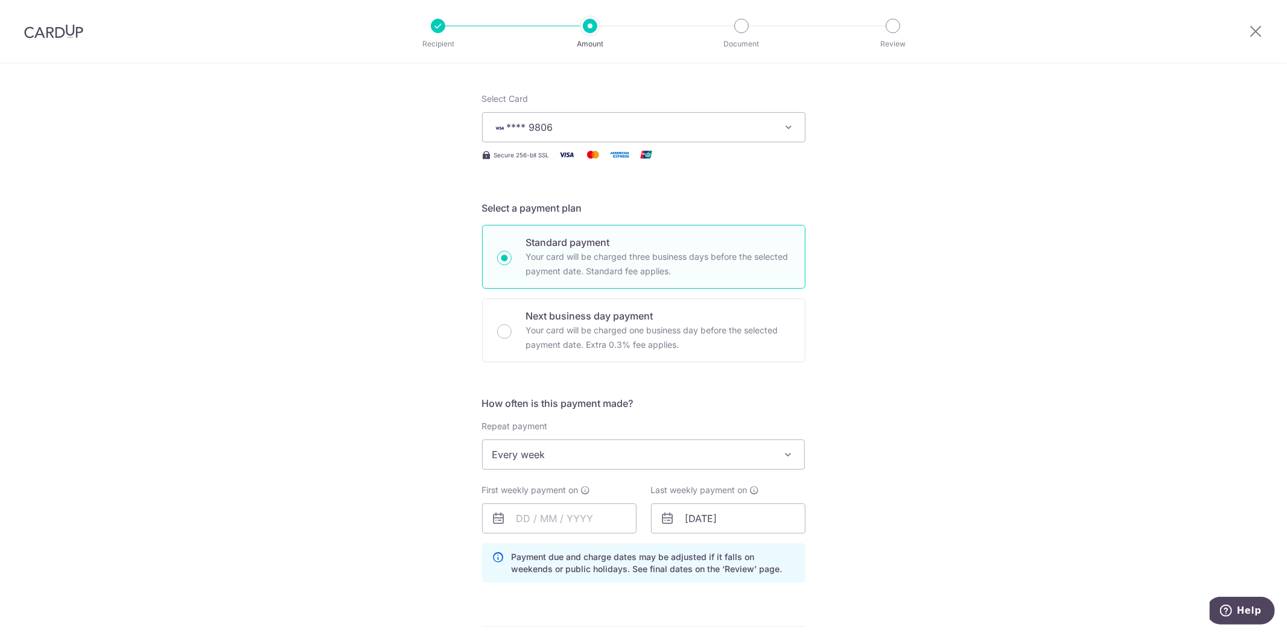
click at [711, 465] on span "Every week" at bounding box center [644, 454] width 322 height 29
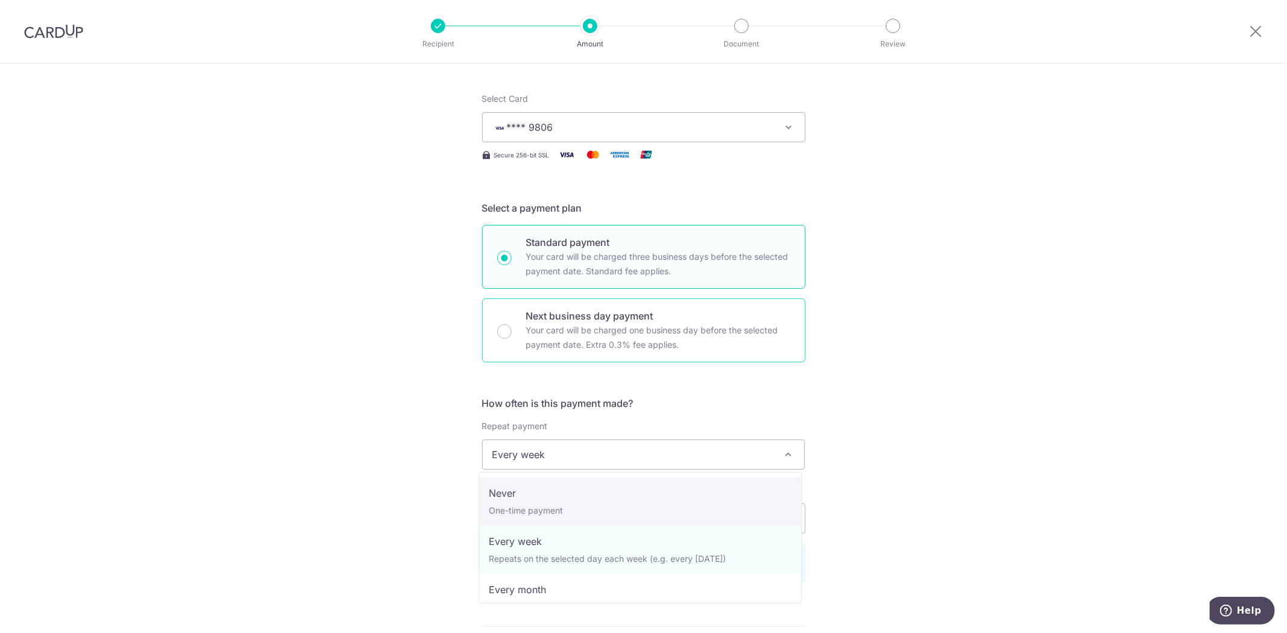
click at [637, 328] on p "Your card will be charged one business day before the selected payment date. Ex…" at bounding box center [658, 337] width 264 height 29
click at [512, 328] on input "Next business day payment Your card will be charged one business day before the…" at bounding box center [504, 332] width 14 height 14
click at [635, 317] on p "Next business day payment" at bounding box center [658, 316] width 264 height 14
click at [512, 325] on input "Next business day payment Your card will be charged one business day before the…" at bounding box center [504, 332] width 14 height 14
click at [556, 337] on p "Your card will be charged one business day before the selected payment date. Ex…" at bounding box center [658, 337] width 264 height 29
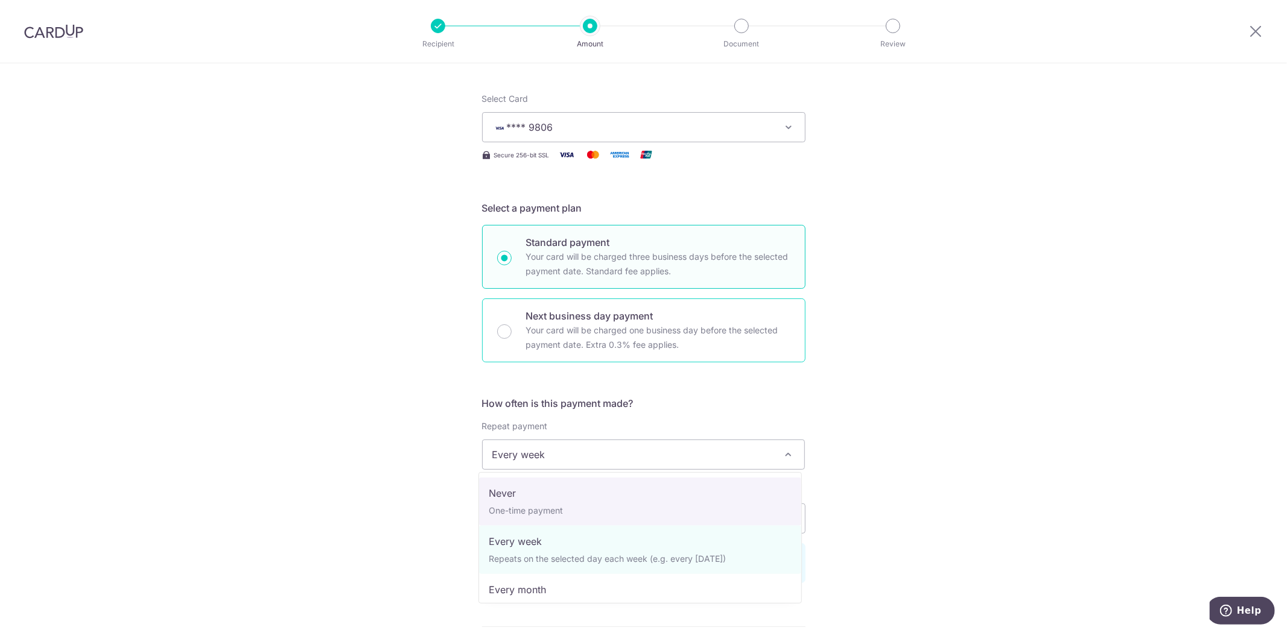
click at [512, 337] on input "Next business day payment Your card will be charged one business day before the…" at bounding box center [504, 332] width 14 height 14
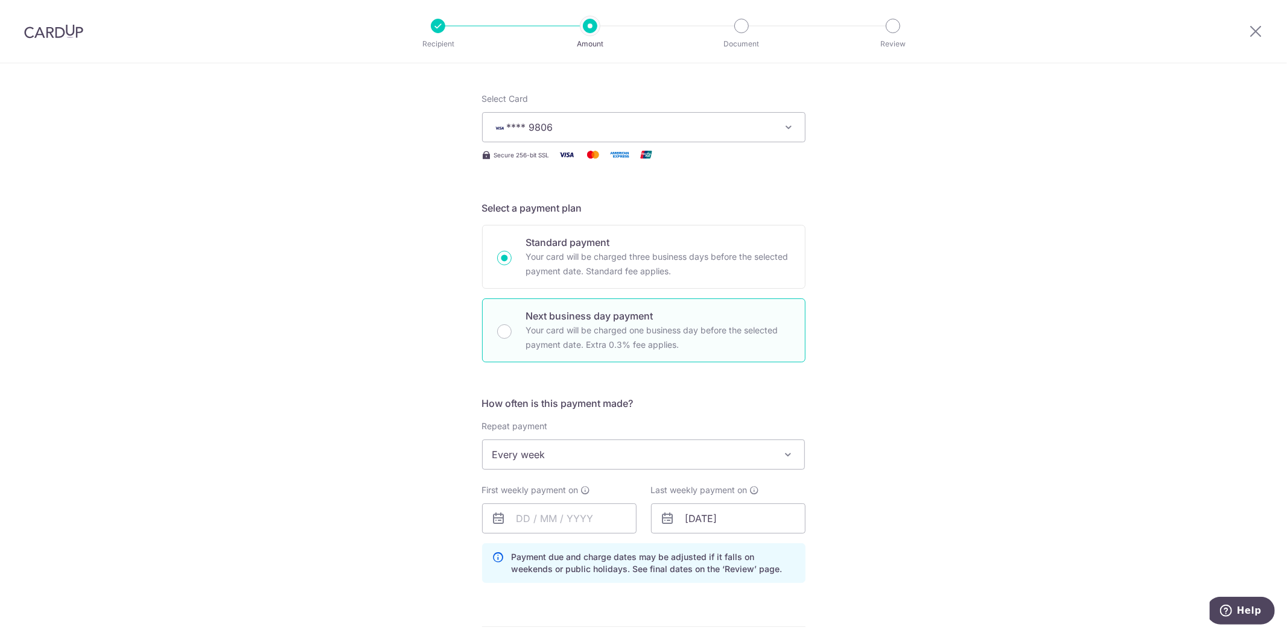
click at [508, 335] on div "Next business day payment Your card will be charged one business day before the…" at bounding box center [643, 331] width 323 height 64
radio input "false"
radio input "true"
click at [504, 396] on div "How often is this payment made? Repeat payment Never Every week Every month Eve…" at bounding box center [643, 494] width 323 height 197
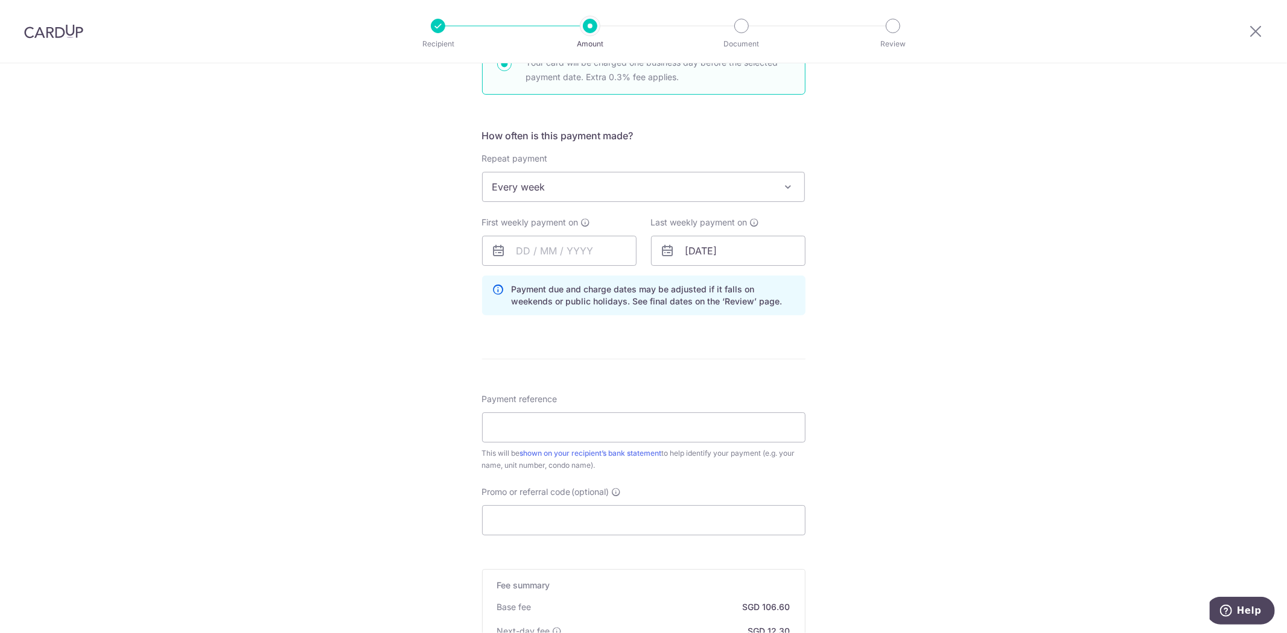
scroll to position [268, 0]
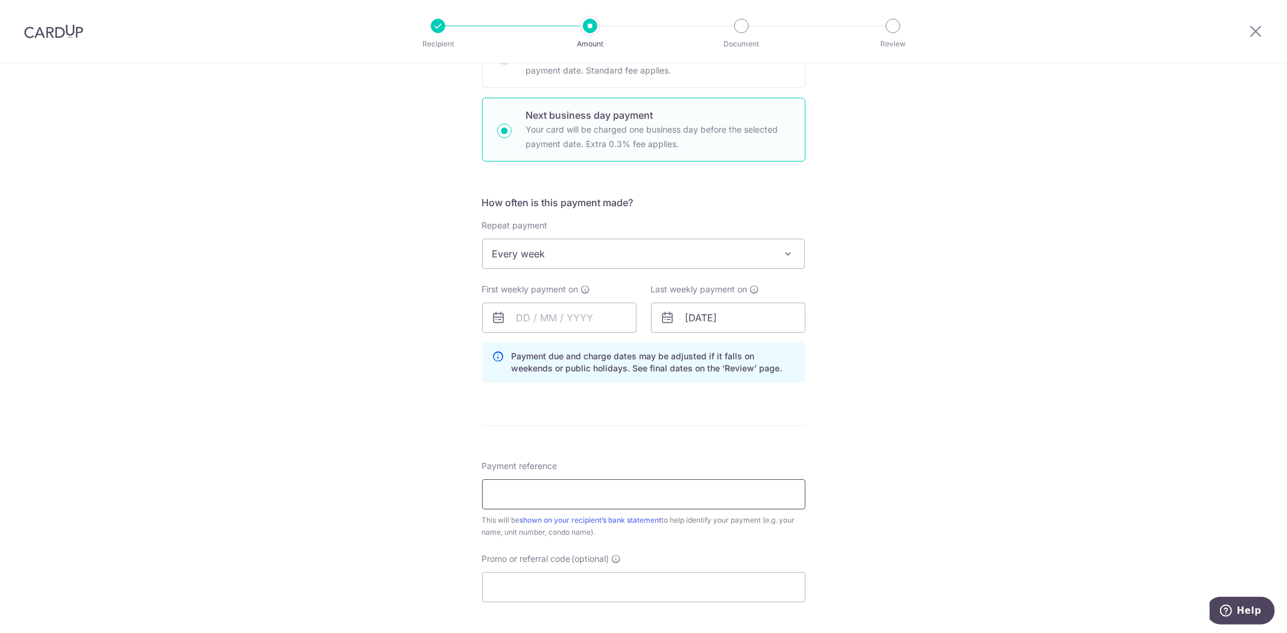
drag, startPoint x: 556, startPoint y: 500, endPoint x: 649, endPoint y: 481, distance: 94.8
click at [556, 500] on input "Payment reference" at bounding box center [643, 495] width 323 height 30
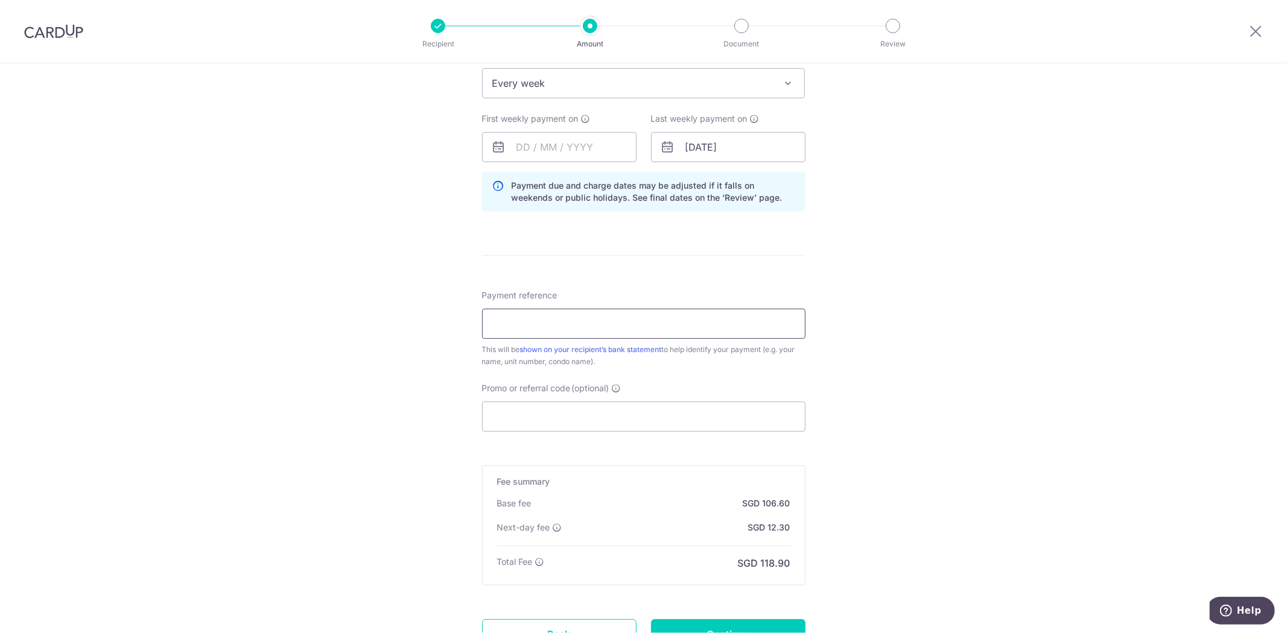
scroll to position [536, 0]
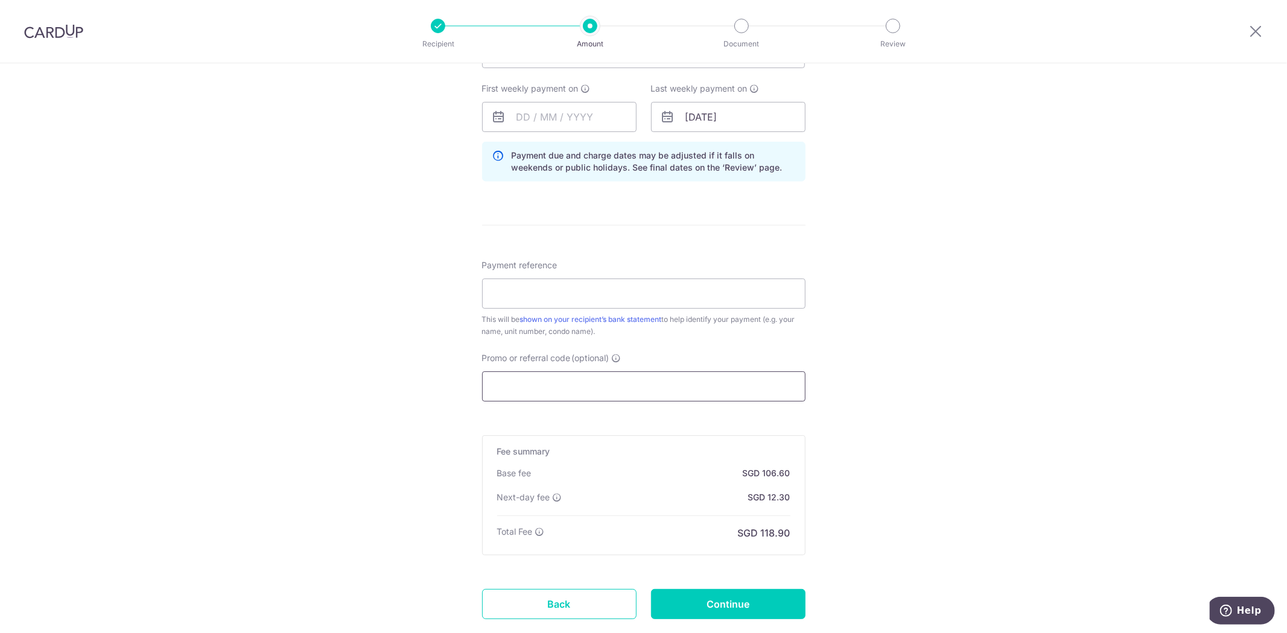
click at [551, 375] on input "Promo or referral code (optional)" at bounding box center [643, 387] width 323 height 30
click at [561, 290] on input "Payment reference" at bounding box center [643, 294] width 323 height 30
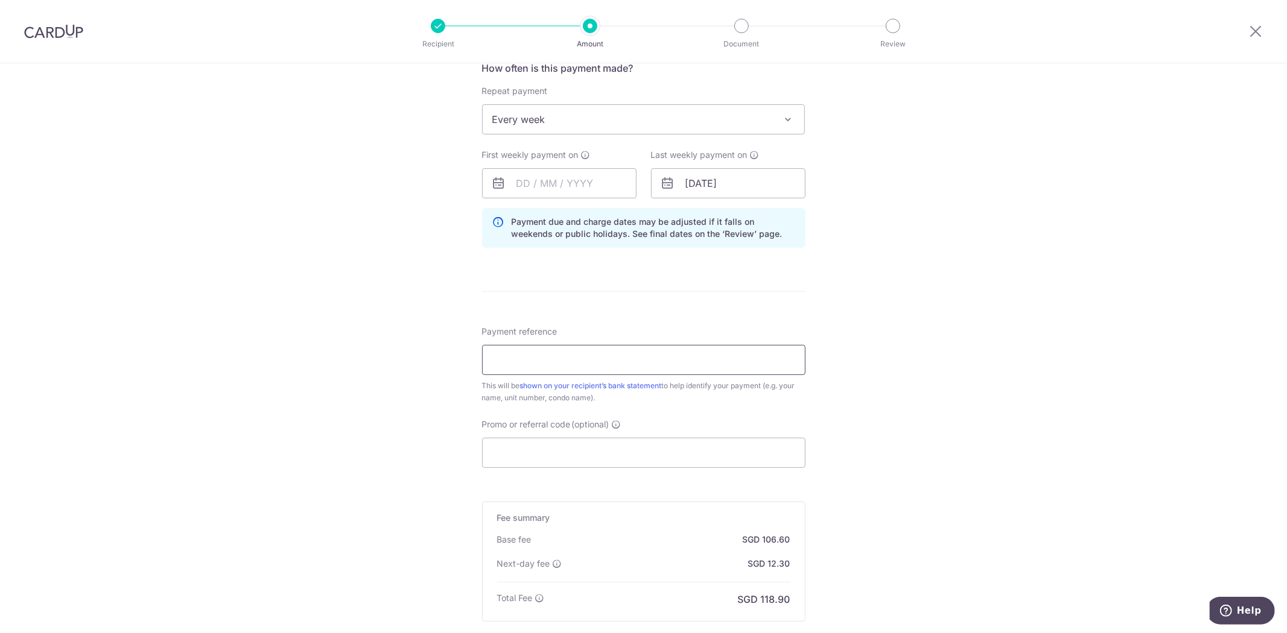
scroll to position [612, 0]
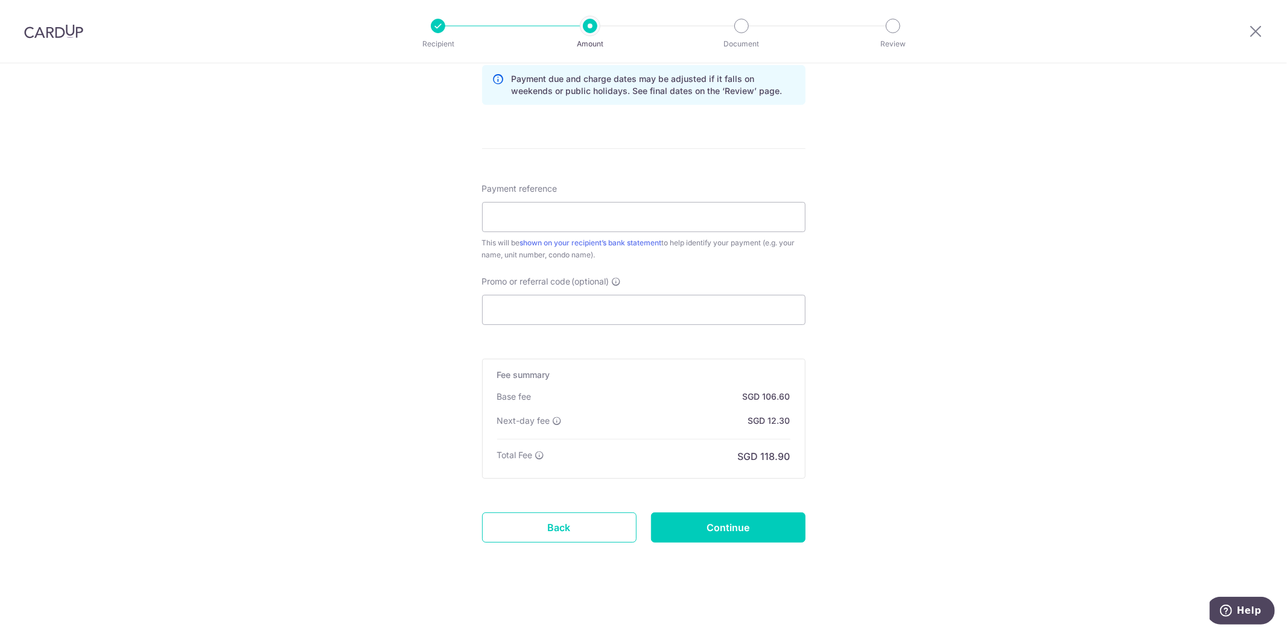
click at [963, 311] on div "Tell us more about your payment Enter payment amount SGD 4,100.00 4100.00 Selec…" at bounding box center [643, 42] width 1287 height 1182
click at [605, 305] on input "Promo or referral code (optional)" at bounding box center [643, 310] width 323 height 30
paste input "SAVERENT179"
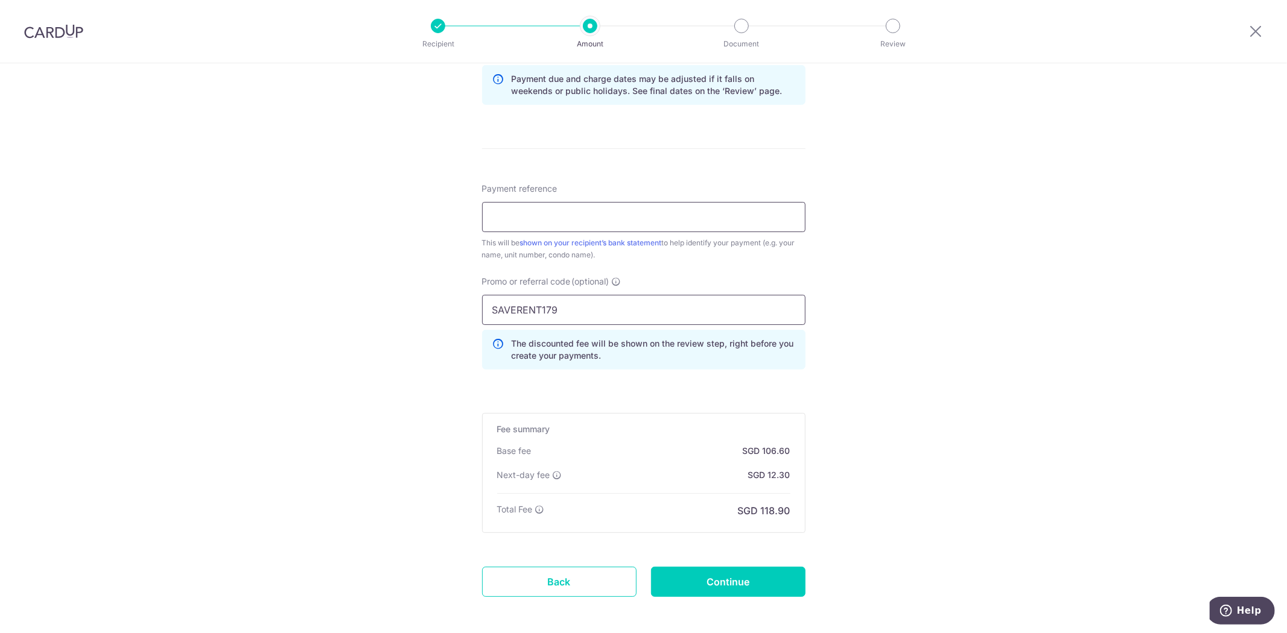
type input "SAVERENT179"
click at [624, 225] on input "Payment reference" at bounding box center [643, 217] width 323 height 30
click at [553, 220] on input "Payment reference" at bounding box center [643, 217] width 323 height 30
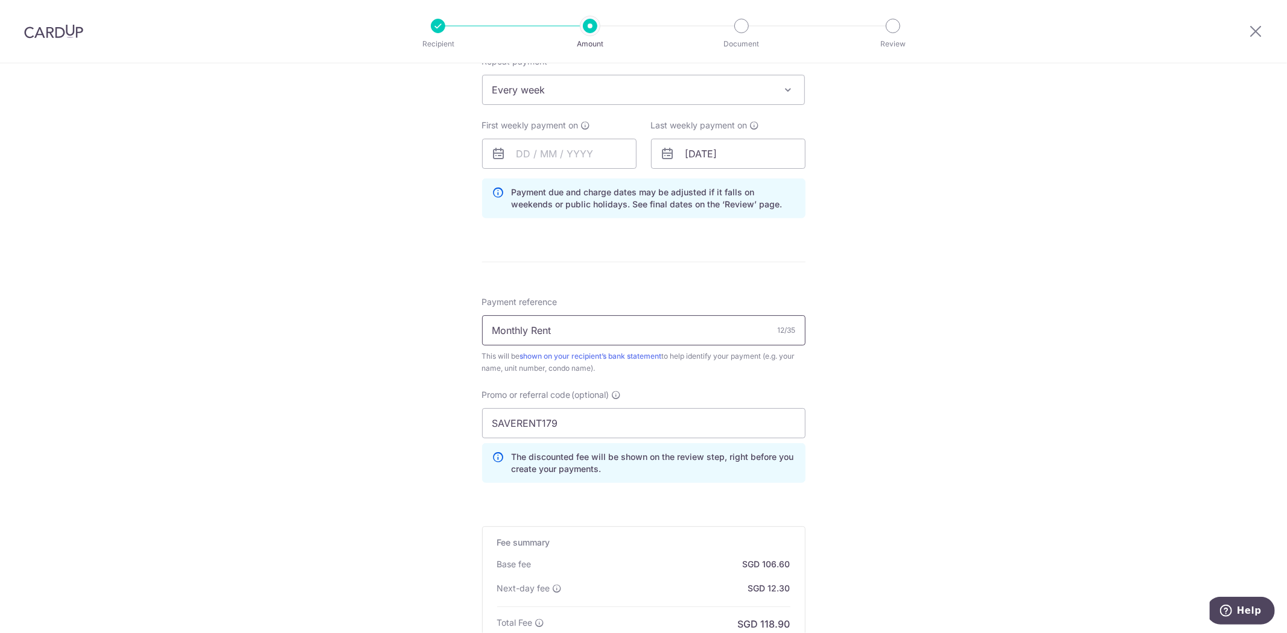
scroll to position [278, 0]
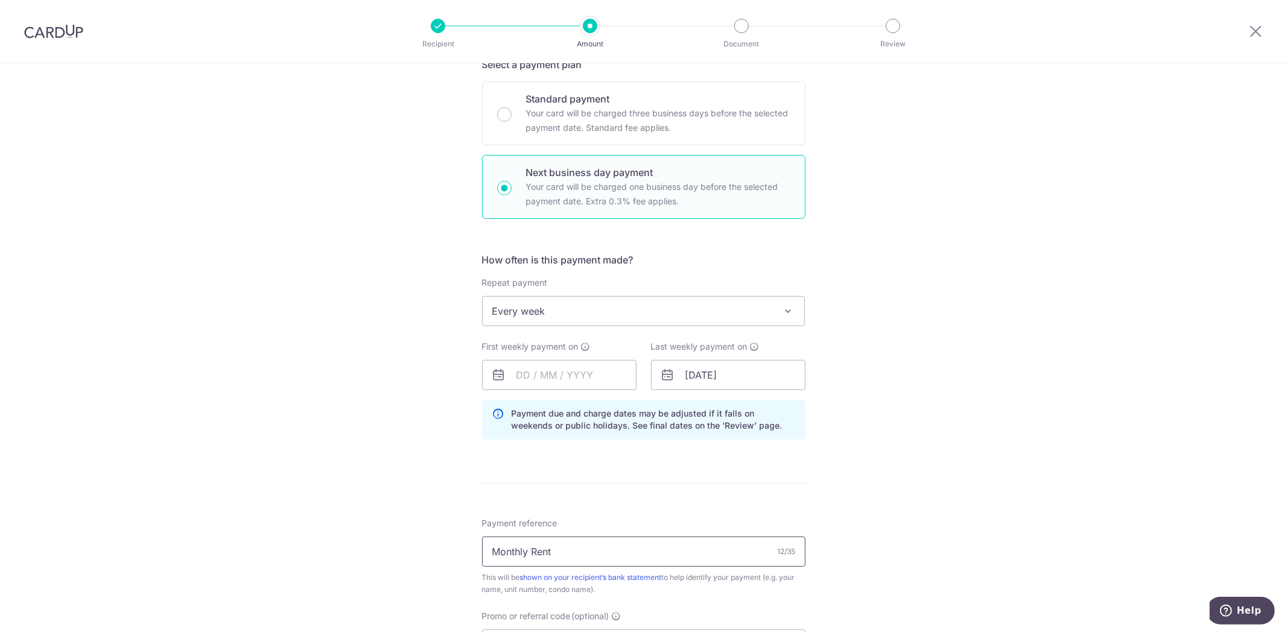
type input "Monthly Rent"
click at [552, 314] on span "Every week" at bounding box center [644, 311] width 322 height 29
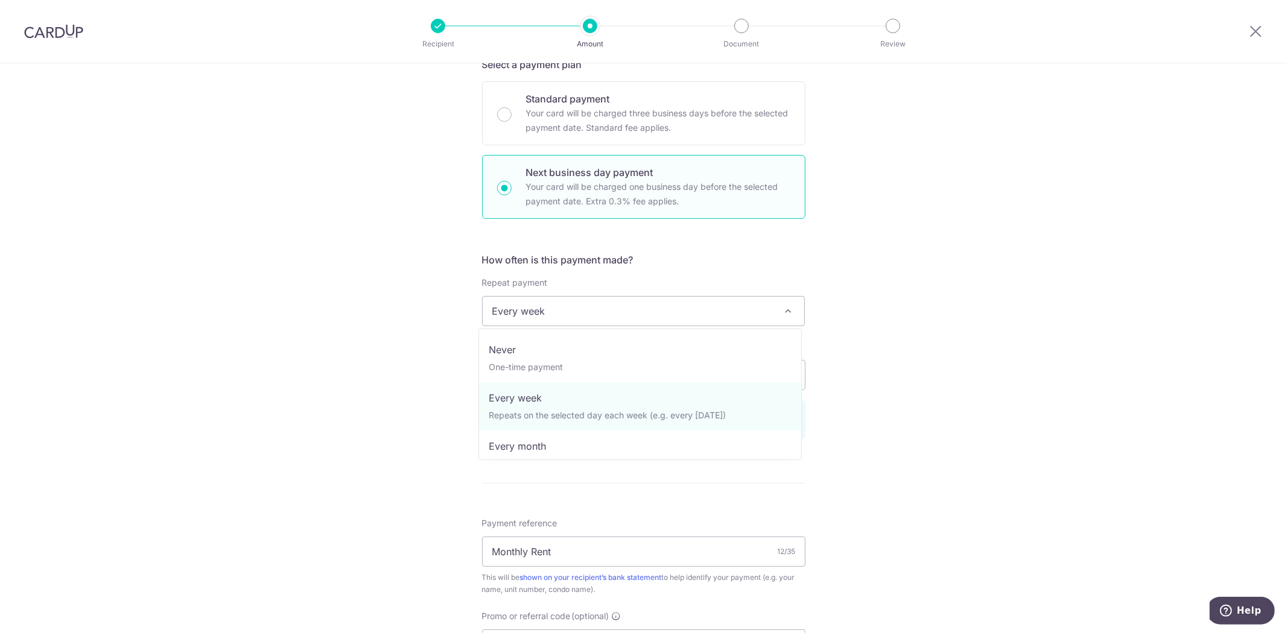
click at [552, 314] on span "Every week" at bounding box center [644, 311] width 322 height 29
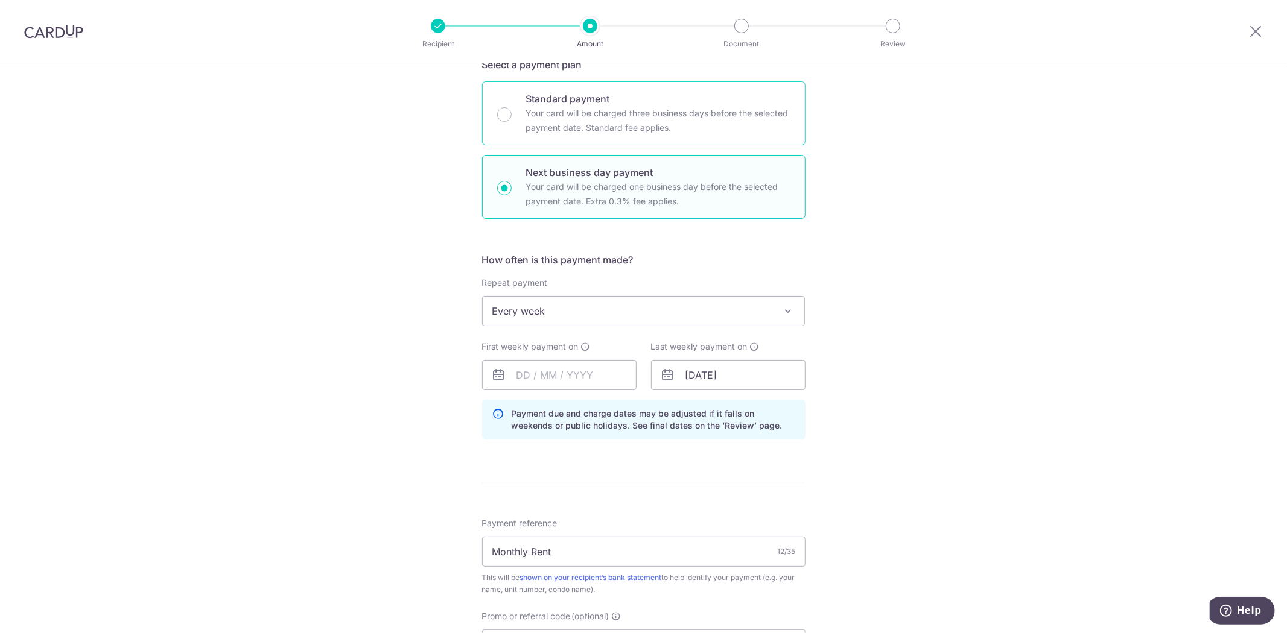
click at [576, 109] on p "Your card will be charged three business days before the selected payment date.…" at bounding box center [658, 120] width 264 height 29
click at [512, 109] on input "Standard payment Your card will be charged three business days before the selec…" at bounding box center [504, 114] width 14 height 14
click at [612, 216] on div "Next business day payment Your card will be charged one business day before the…" at bounding box center [643, 187] width 323 height 64
radio input "false"
radio input "true"
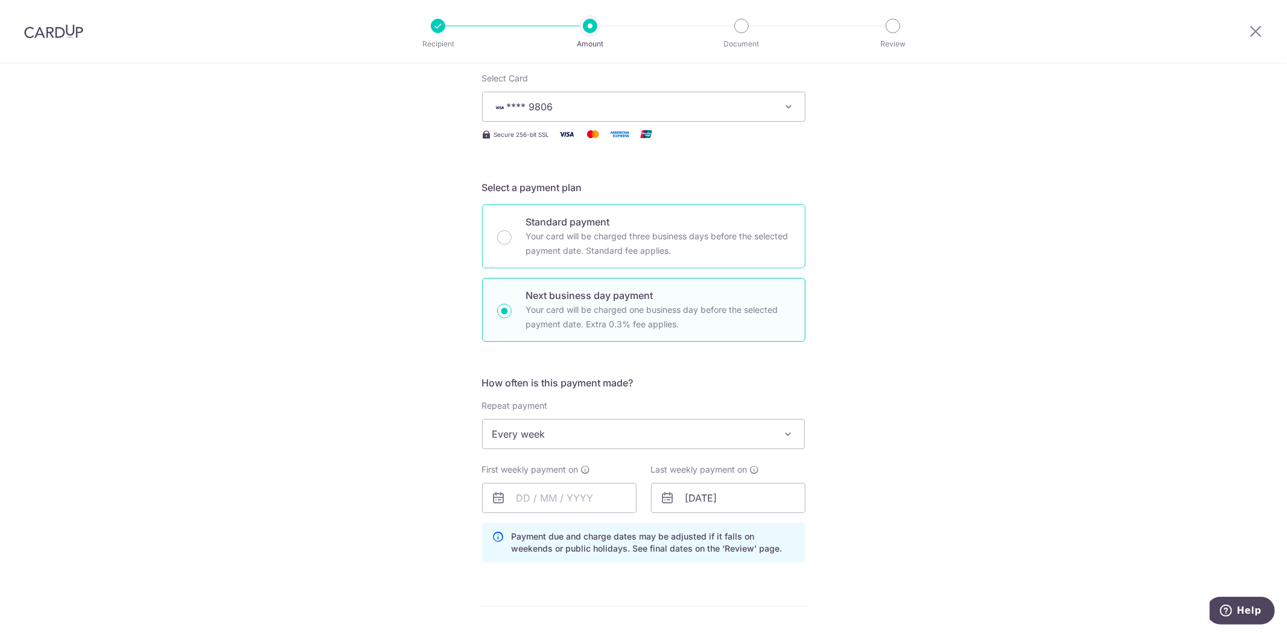
scroll to position [143, 0]
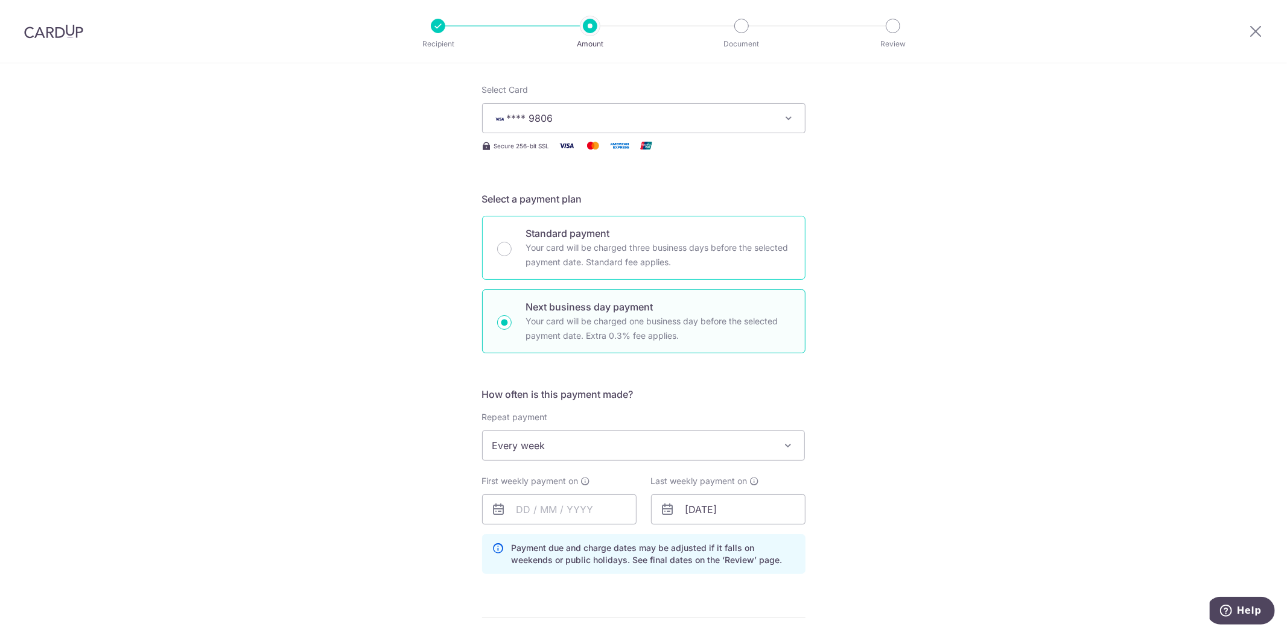
click at [613, 255] on p "Your card will be charged three business days before the selected payment date.…" at bounding box center [658, 255] width 264 height 29
click at [512, 255] on input "Standard payment Your card will be charged three business days before the selec…" at bounding box center [504, 249] width 14 height 14
click at [595, 317] on p "Your card will be charged one business day before the selected payment date. Ex…" at bounding box center [658, 328] width 264 height 29
click at [512, 317] on input "Next business day payment Your card will be charged one business day before the…" at bounding box center [504, 323] width 14 height 14
click at [584, 445] on span "Every week" at bounding box center [644, 445] width 322 height 29
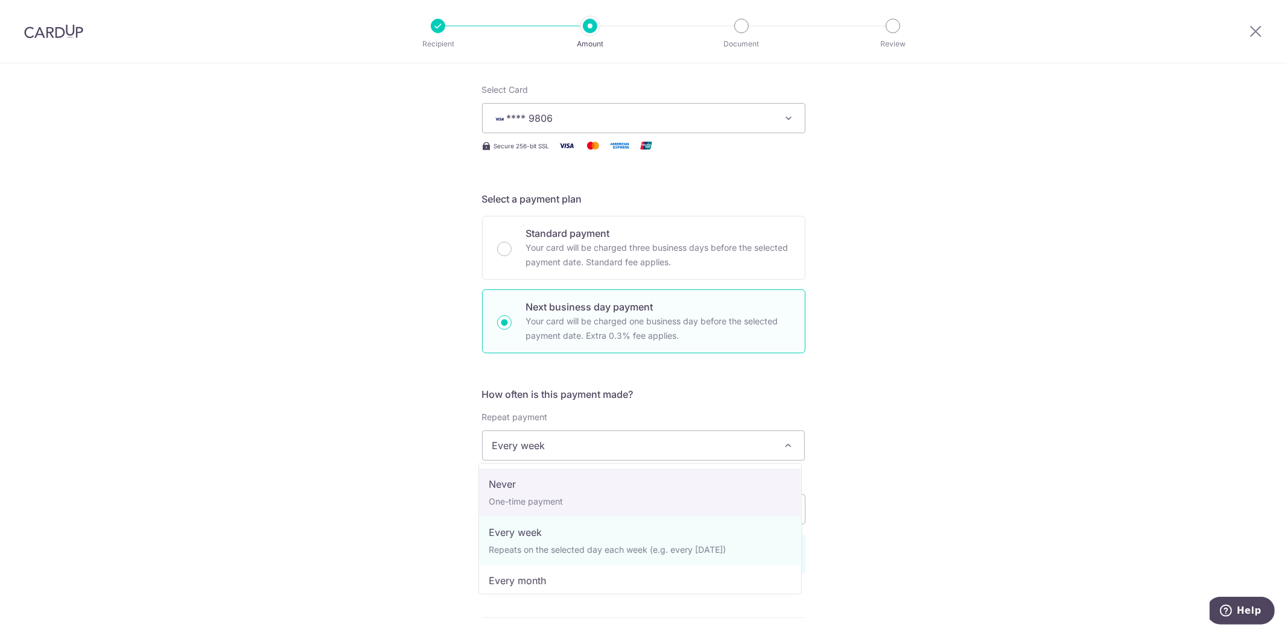
radio input "false"
radio input "true"
select select "1"
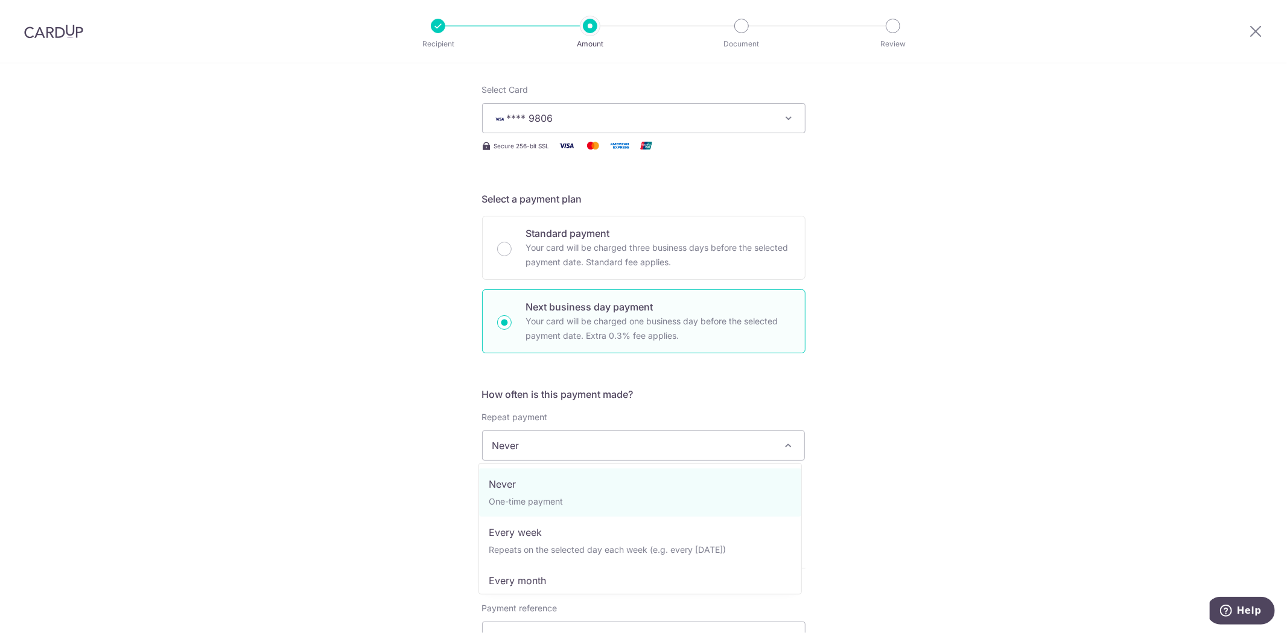
click at [570, 443] on span "Never" at bounding box center [644, 445] width 322 height 29
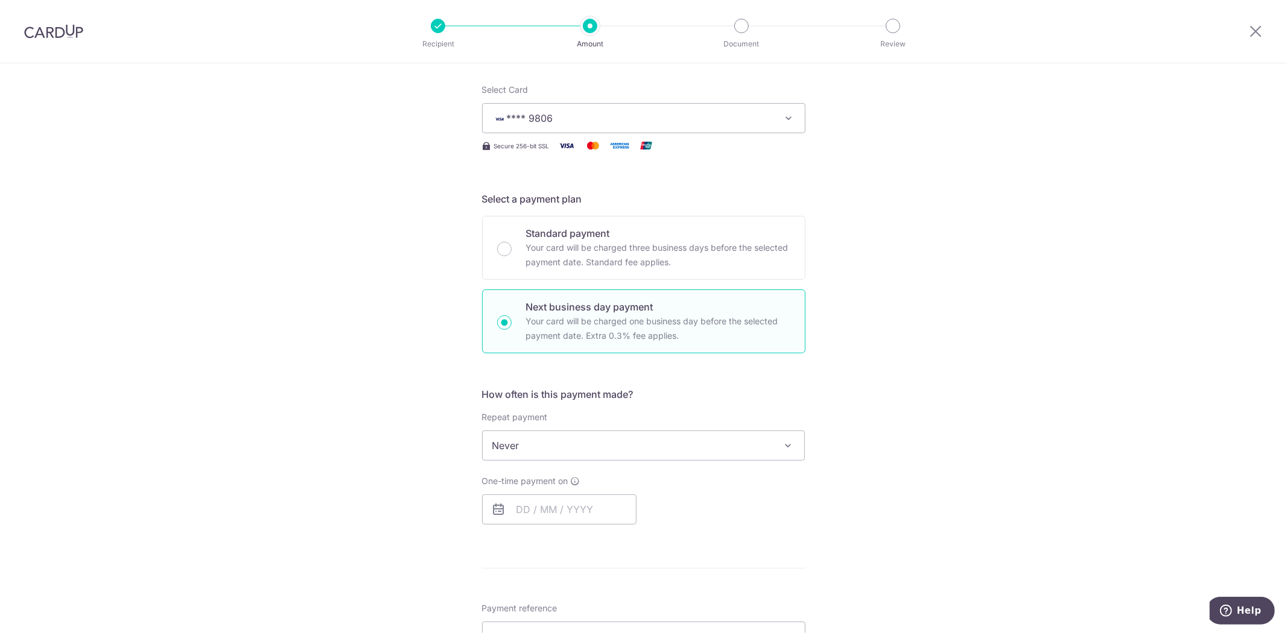
click at [570, 443] on span "Never" at bounding box center [644, 445] width 322 height 29
click at [560, 508] on input "text" at bounding box center [559, 510] width 154 height 30
click at [574, 598] on link "1" at bounding box center [578, 595] width 19 height 19
type input "01/10/2025"
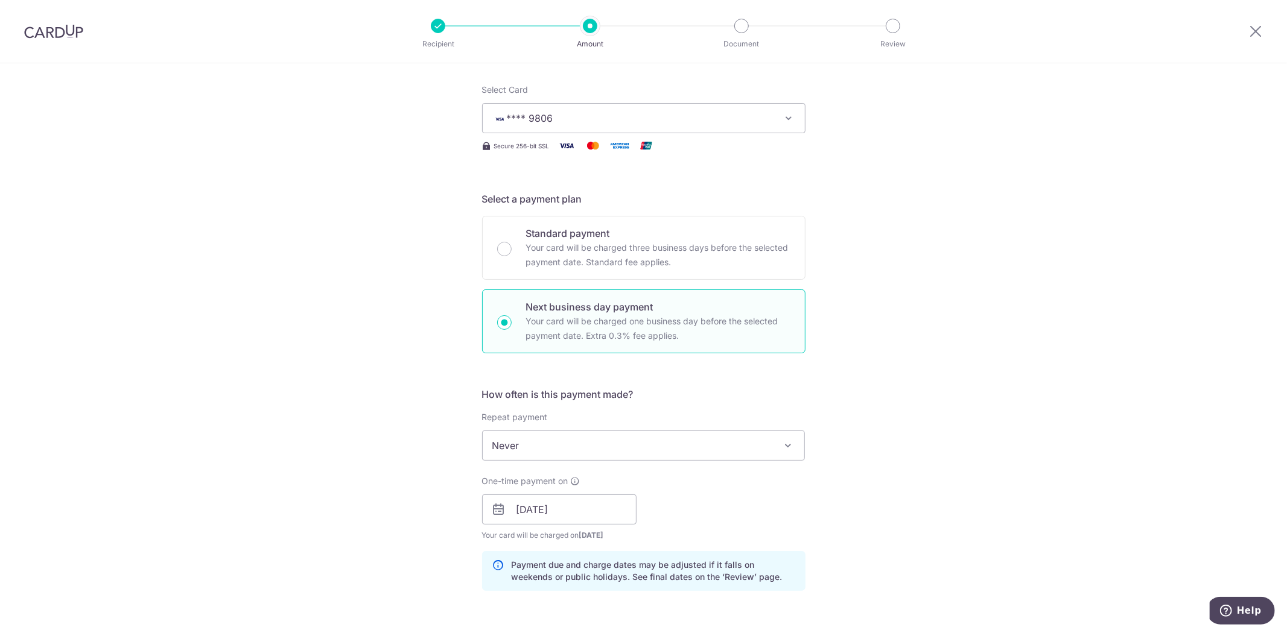
click at [892, 455] on div "Tell us more about your payment Enter payment amount SGD 4,100.00 4100.00 Selec…" at bounding box center [643, 547] width 1287 height 1254
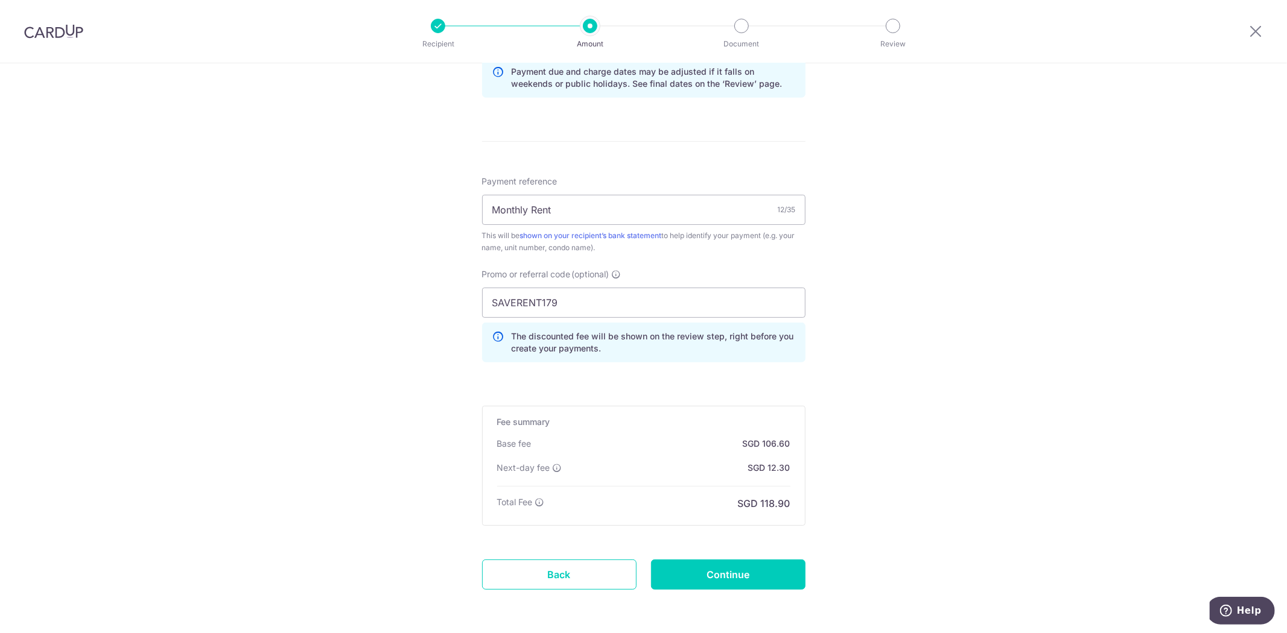
scroll to position [679, 0]
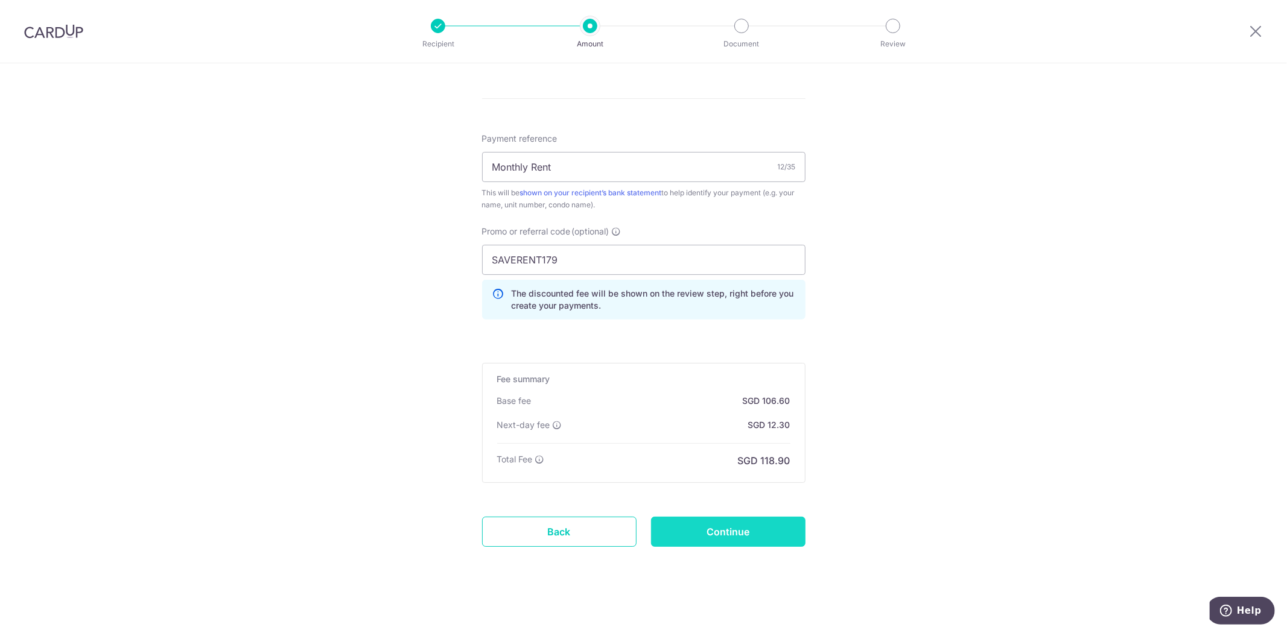
click at [716, 533] on input "Continue" at bounding box center [728, 532] width 154 height 30
type input "Create Schedule"
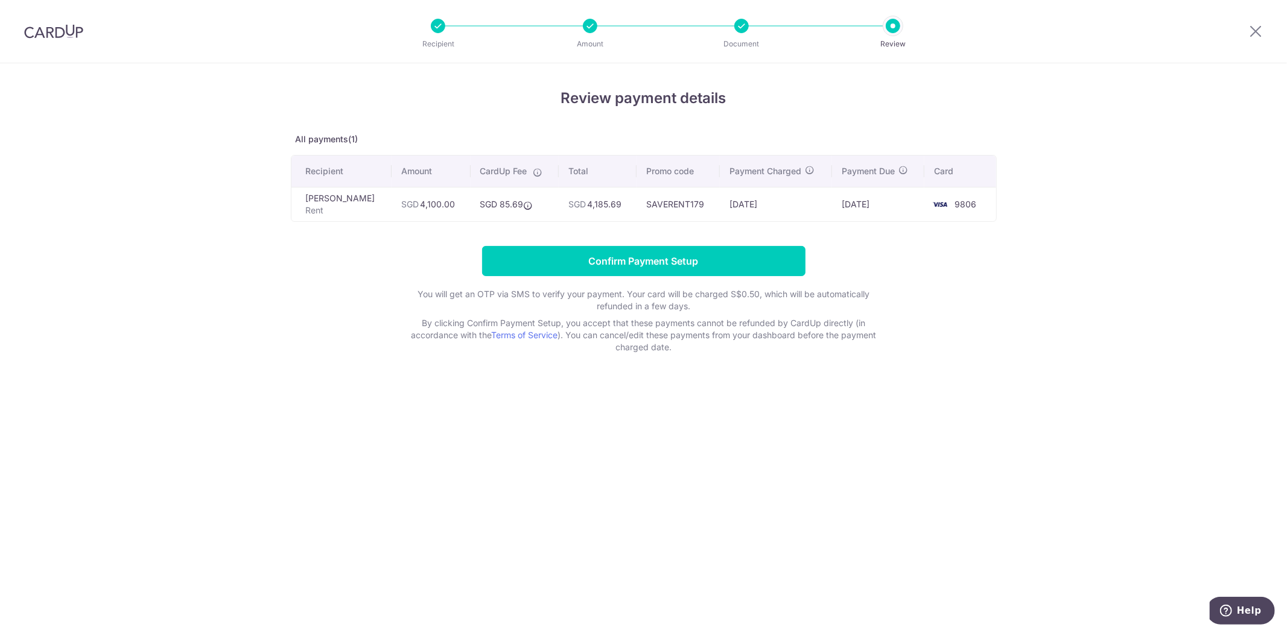
drag, startPoint x: 589, startPoint y: 205, endPoint x: 623, endPoint y: 208, distance: 33.9
click at [619, 208] on td "SGD 4,185.69" at bounding box center [598, 204] width 78 height 34
click at [623, 208] on td "SGD 4,185.69" at bounding box center [598, 204] width 78 height 34
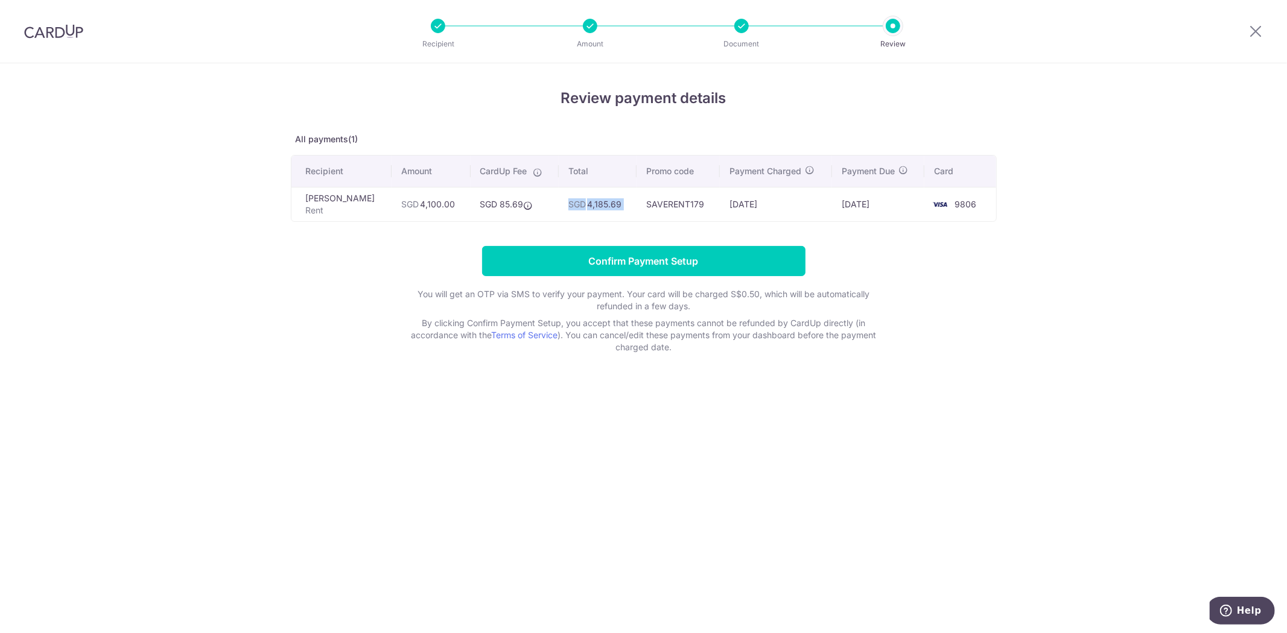
click at [612, 212] on td "SGD 4,185.69" at bounding box center [598, 204] width 78 height 34
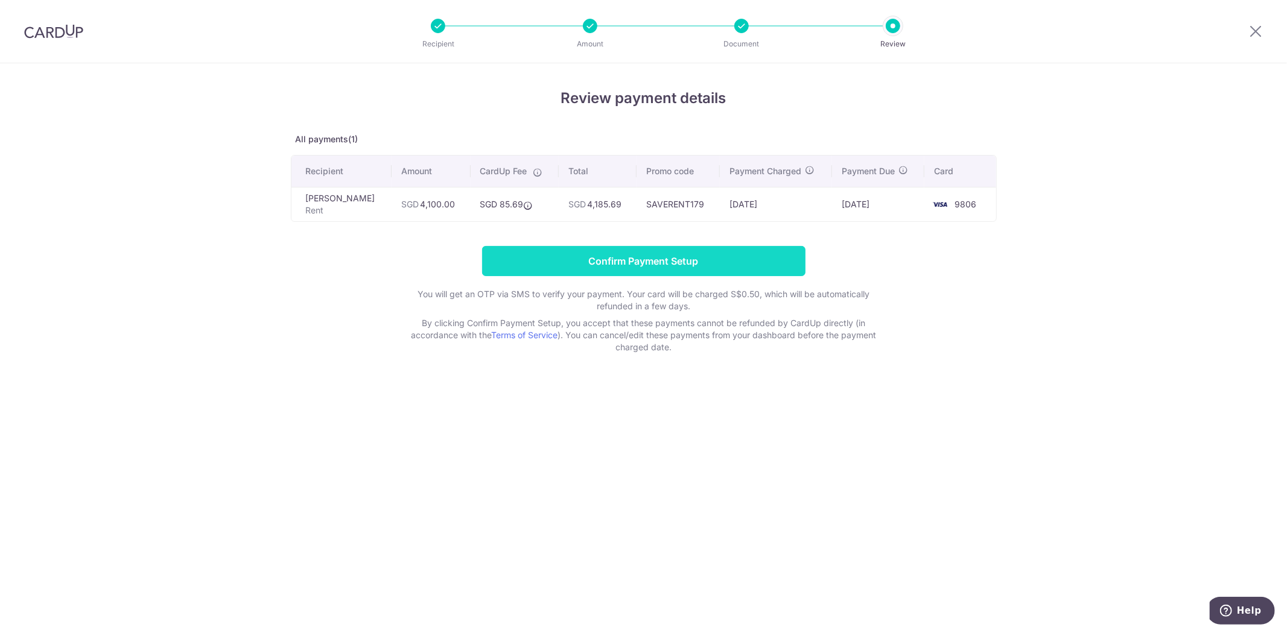
click at [601, 263] on input "Confirm Payment Setup" at bounding box center [643, 261] width 323 height 30
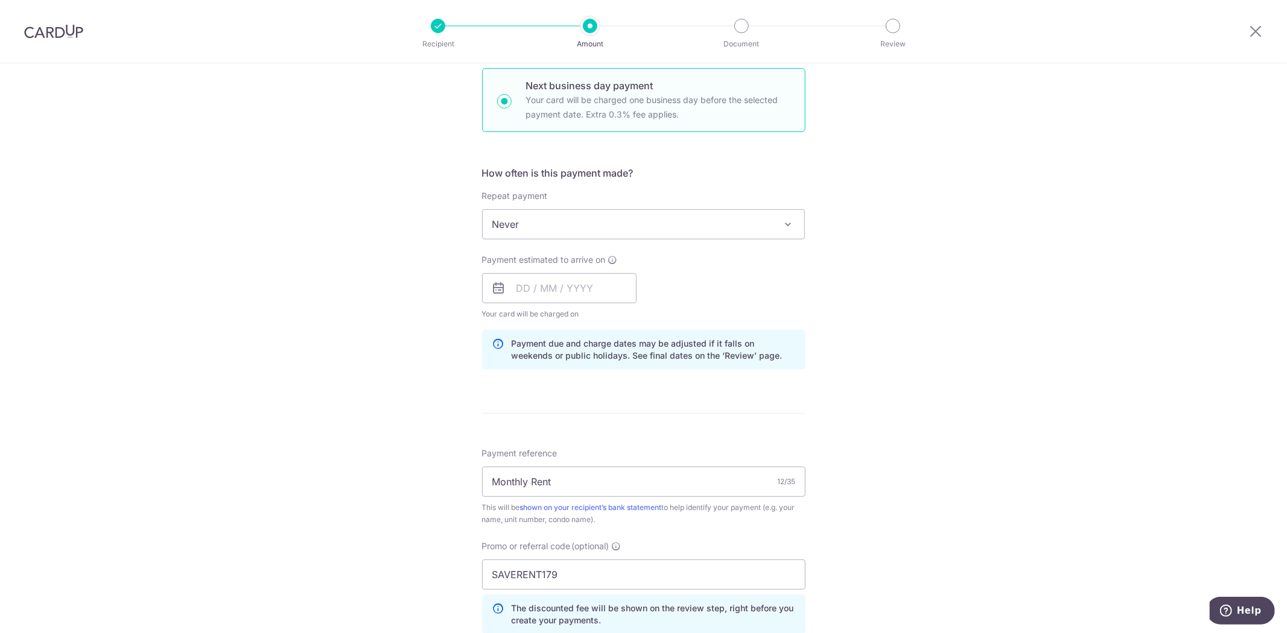
scroll to position [431, 0]
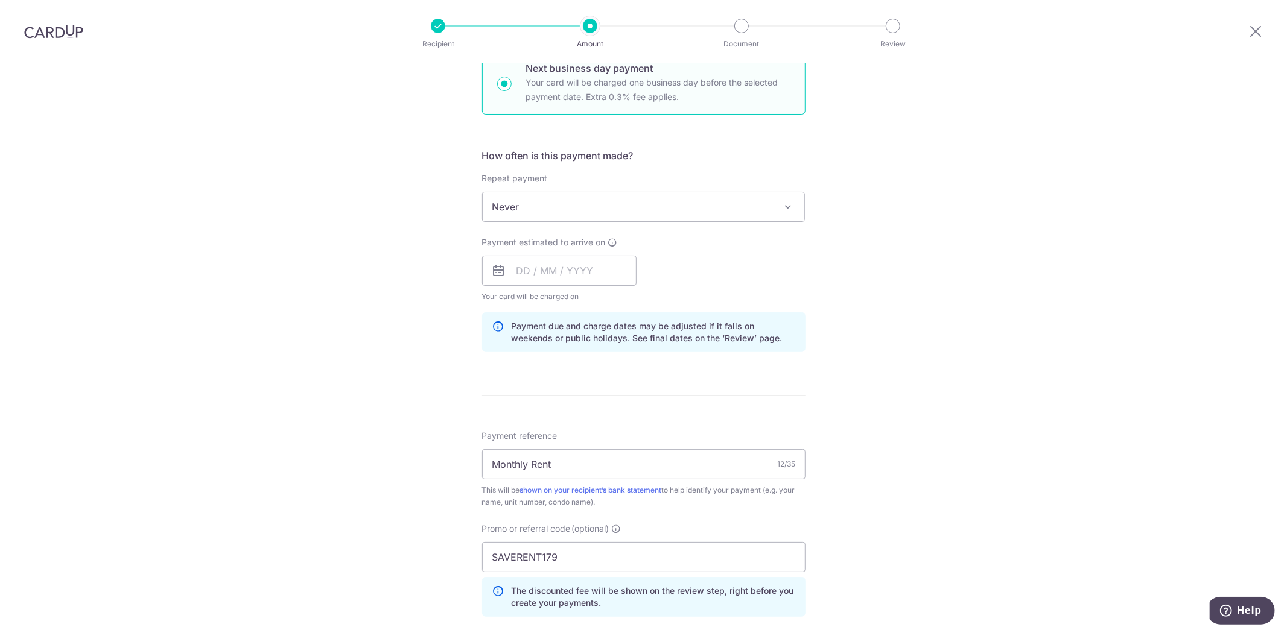
click at [610, 201] on span "Never" at bounding box center [644, 206] width 322 height 29
drag, startPoint x: 563, startPoint y: 262, endPoint x: 589, endPoint y: 202, distance: 65.4
click at [563, 262] on input "text" at bounding box center [559, 271] width 154 height 30
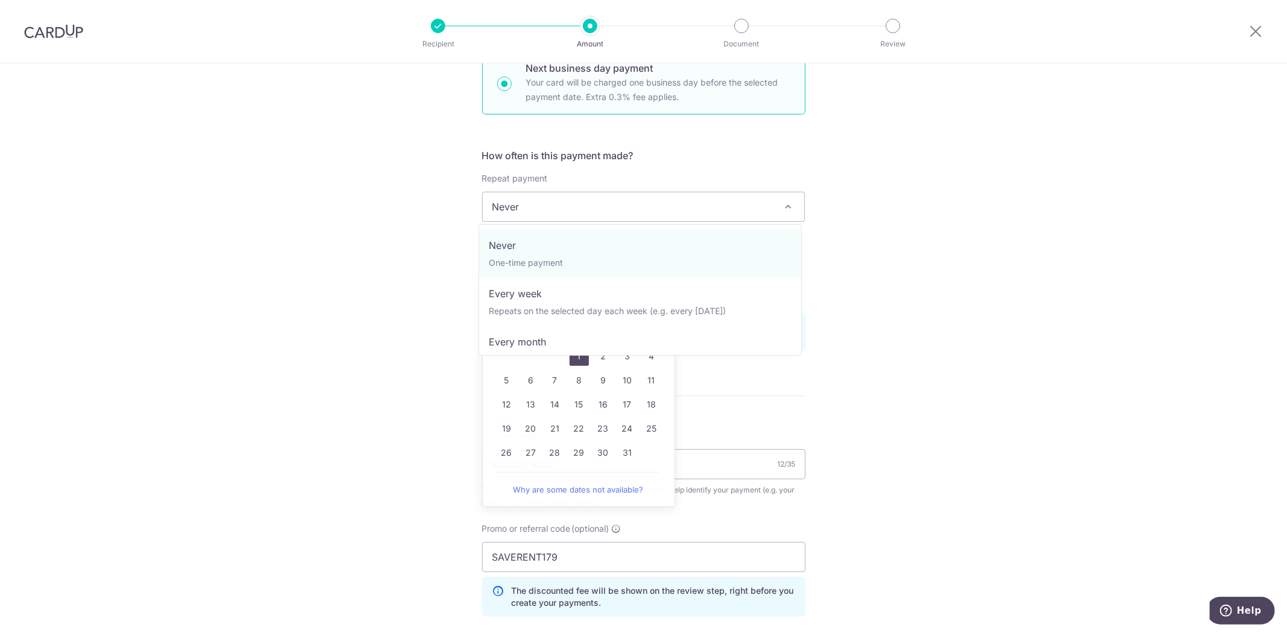
click at [594, 196] on span "Never" at bounding box center [644, 206] width 322 height 29
click at [592, 200] on span "Never" at bounding box center [644, 206] width 322 height 29
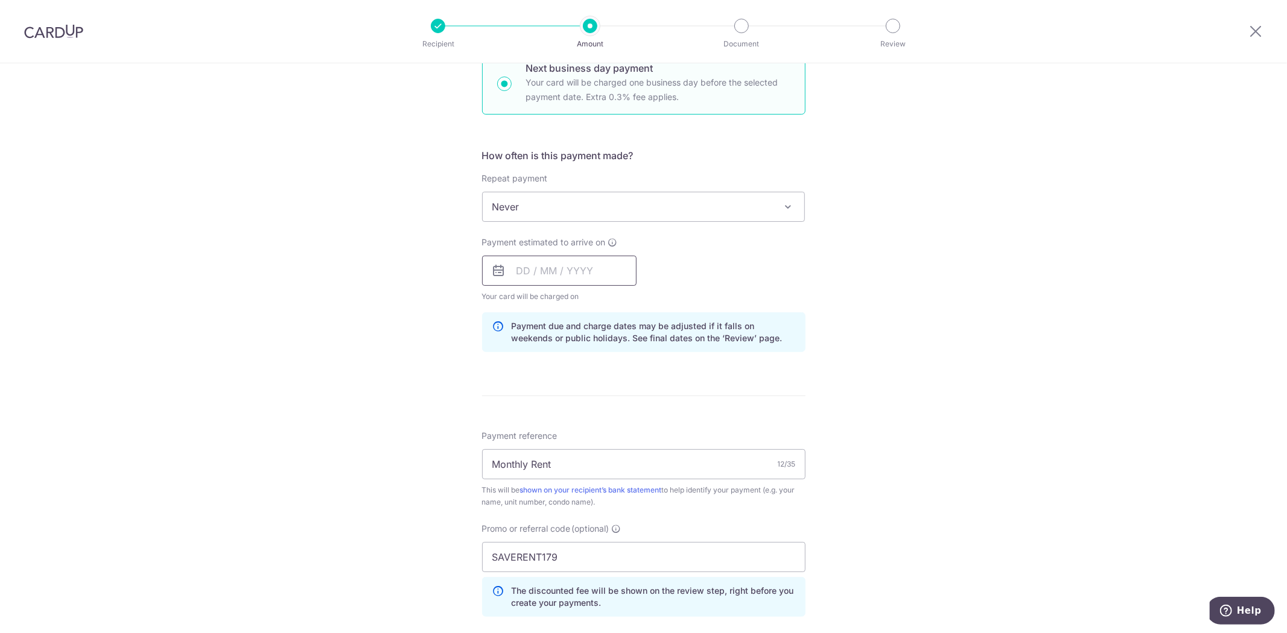
click at [560, 257] on input "text" at bounding box center [559, 271] width 154 height 30
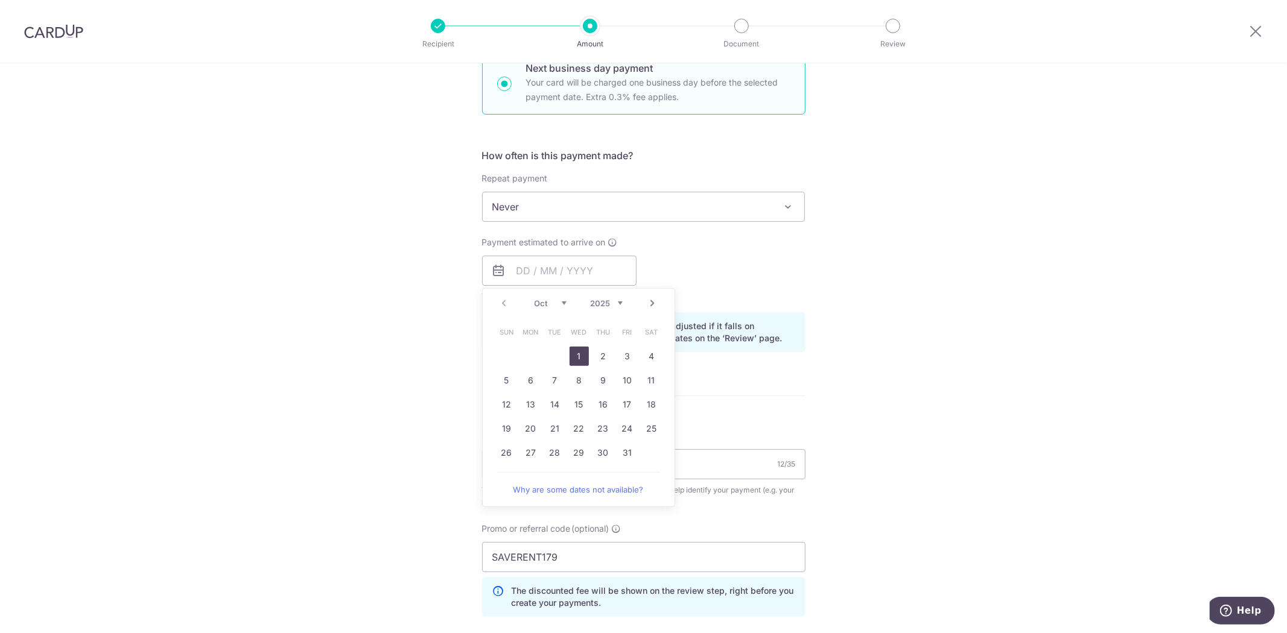
click at [576, 357] on link "1" at bounding box center [578, 356] width 19 height 19
type input "01/10/2025"
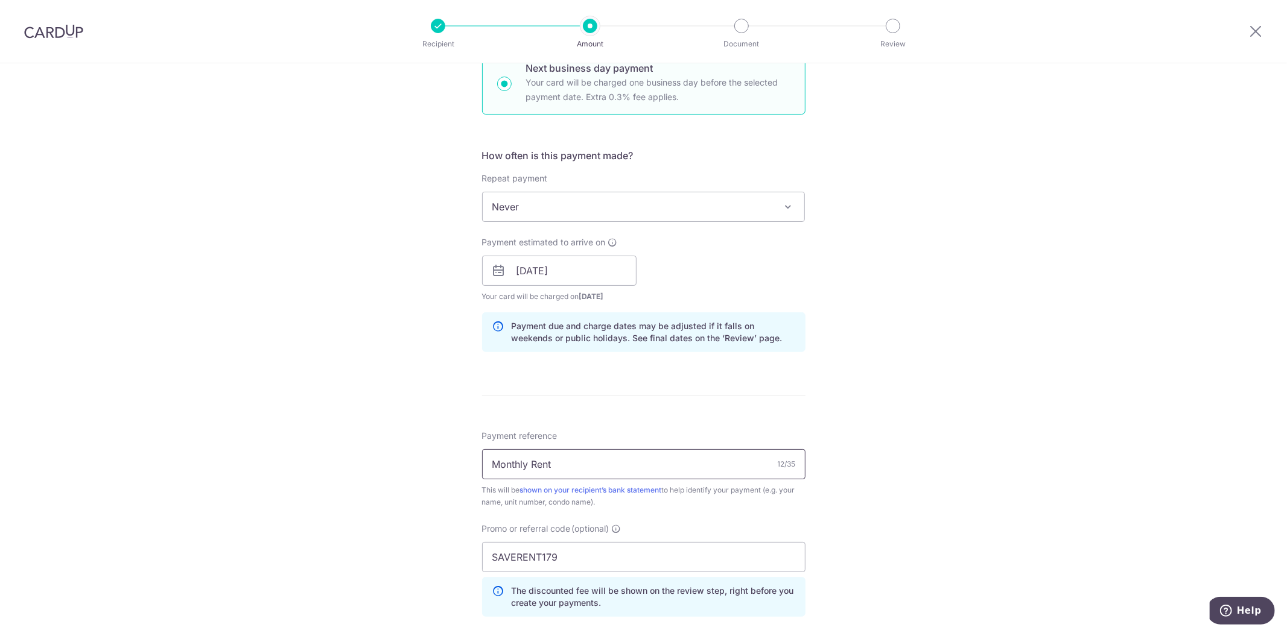
click at [566, 477] on input "Monthly Rent" at bounding box center [643, 464] width 323 height 30
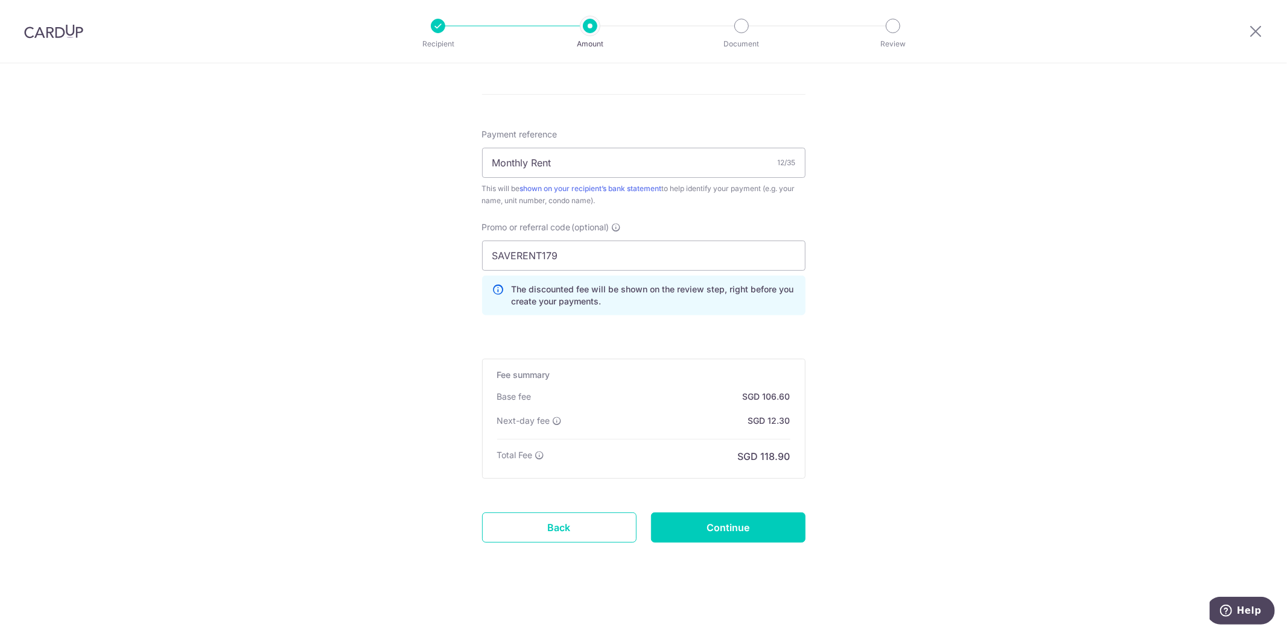
click at [724, 525] on input "Continue" at bounding box center [728, 528] width 154 height 30
type input "Update Schedule"
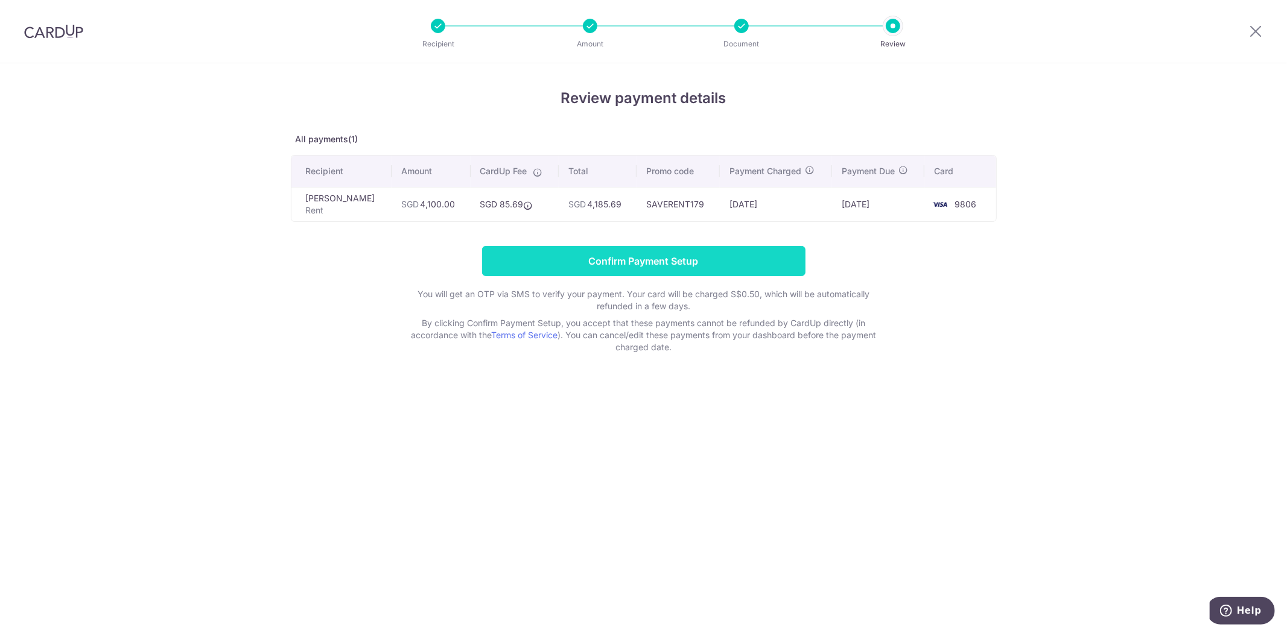
click at [647, 262] on input "Confirm Payment Setup" at bounding box center [643, 261] width 323 height 30
